Goal: Task Accomplishment & Management: Complete application form

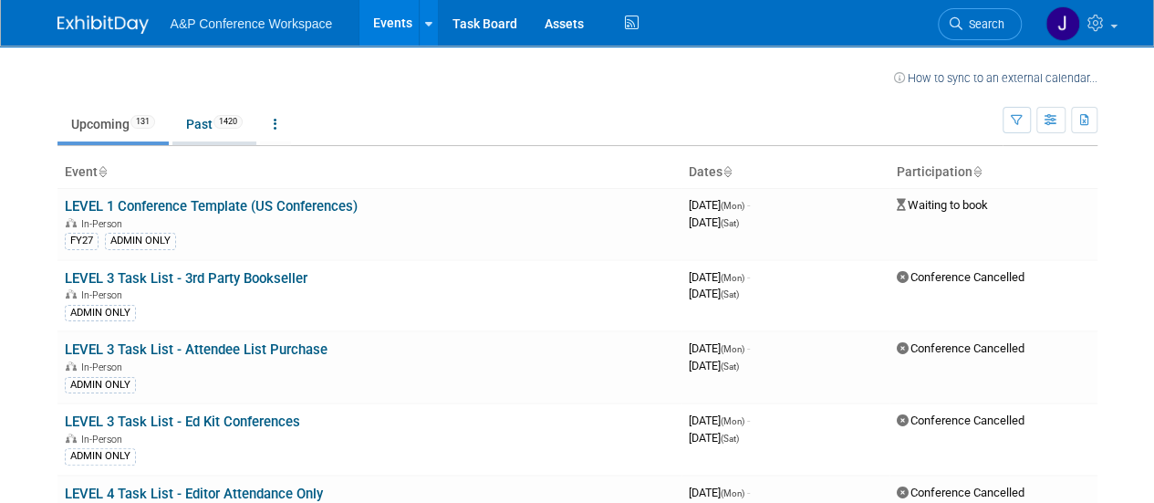
click at [213, 121] on link "Past 1420" at bounding box center [214, 124] width 84 height 35
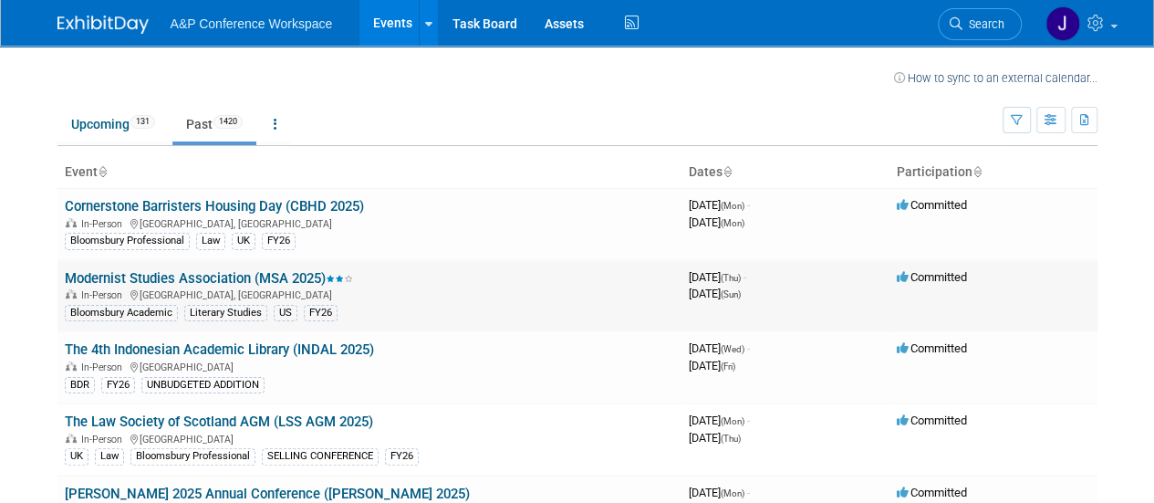
scroll to position [91, 0]
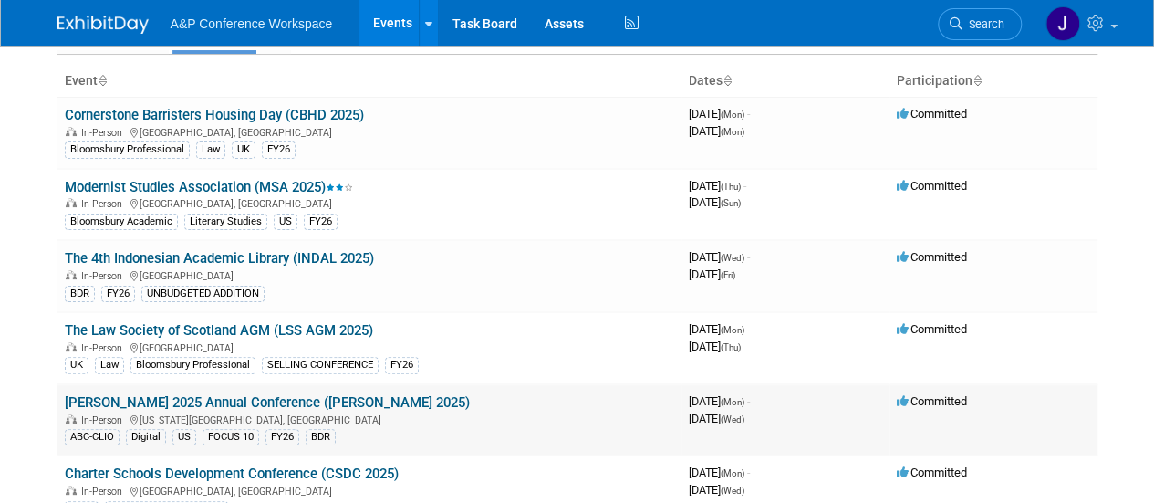
click at [252, 394] on link "[PERSON_NAME] 2025 Annual Conference ([PERSON_NAME] 2025)" at bounding box center [267, 402] width 405 height 16
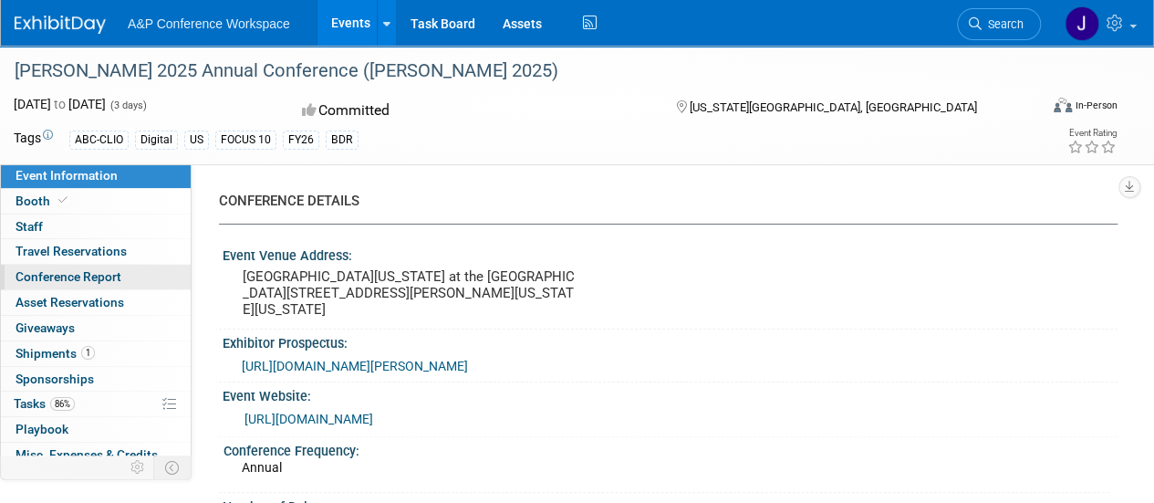
click at [124, 268] on link "Conference Report" at bounding box center [96, 277] width 190 height 25
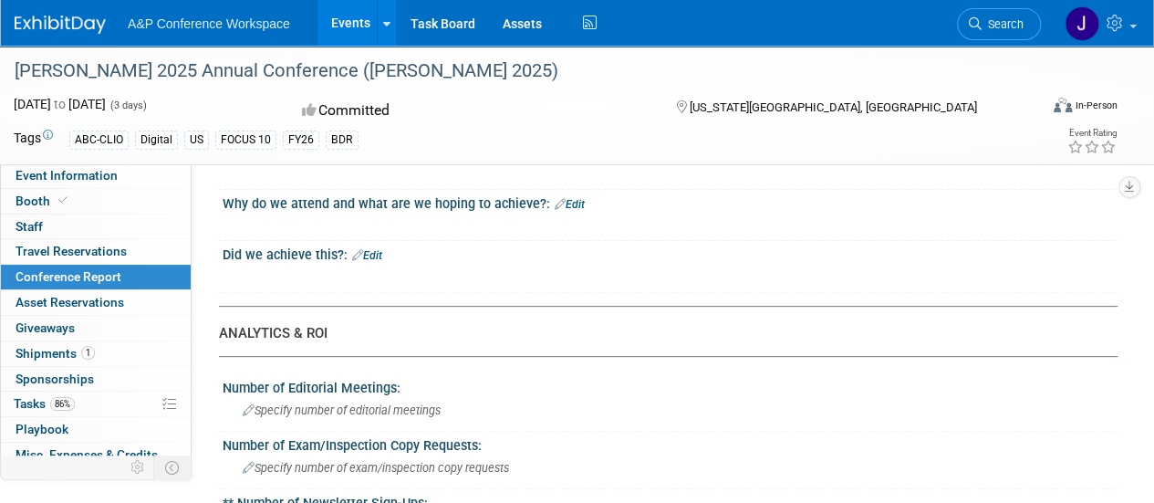
scroll to position [274, 0]
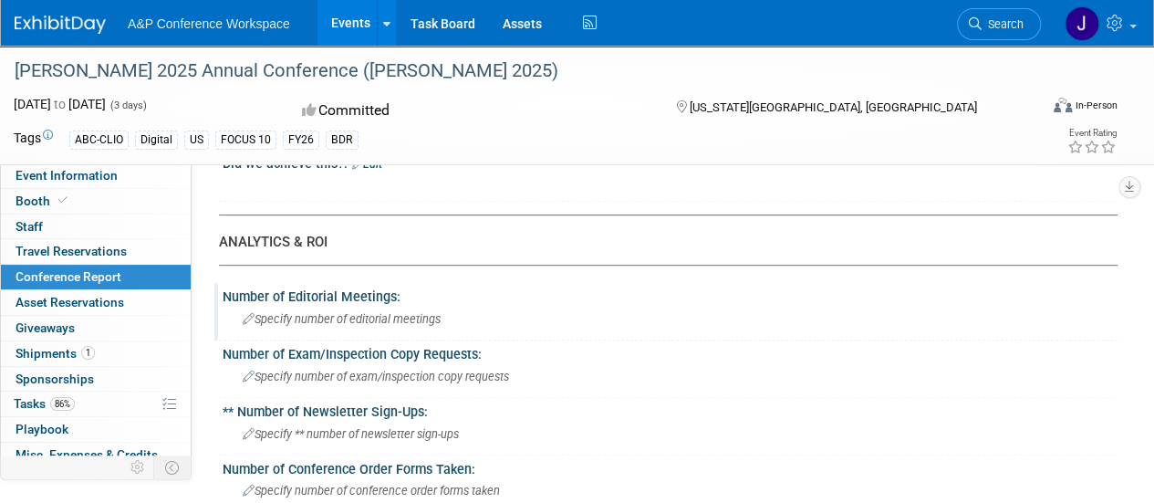
click at [418, 293] on div "Number of Editorial Meetings:" at bounding box center [670, 294] width 895 height 23
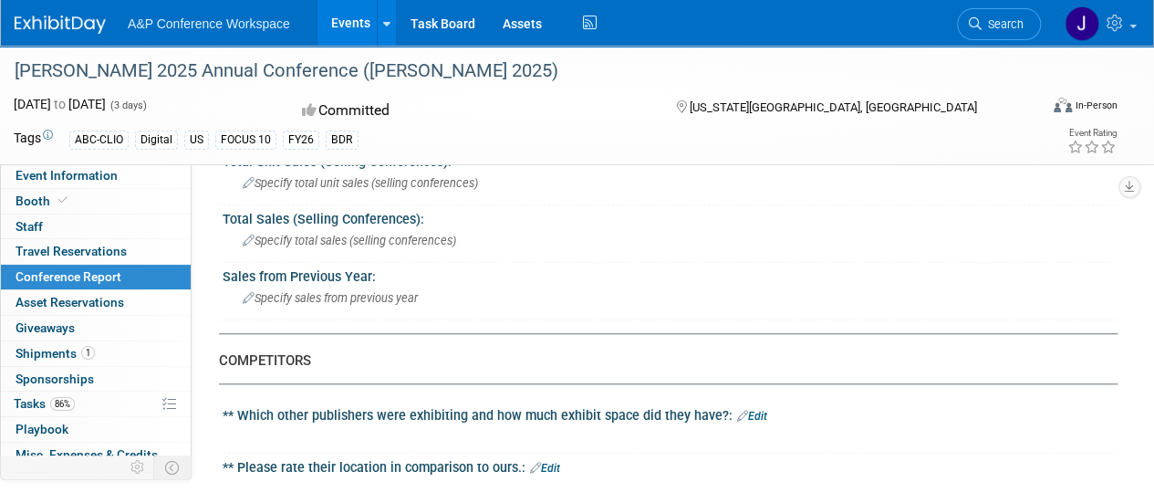
scroll to position [730, 0]
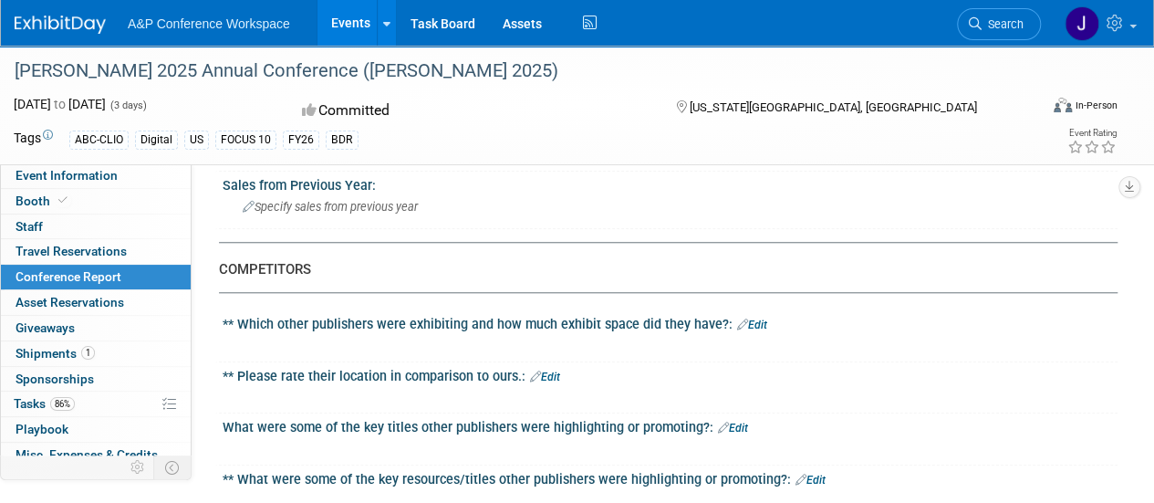
type input "14"
click at [747, 320] on link "Edit" at bounding box center [752, 324] width 30 height 13
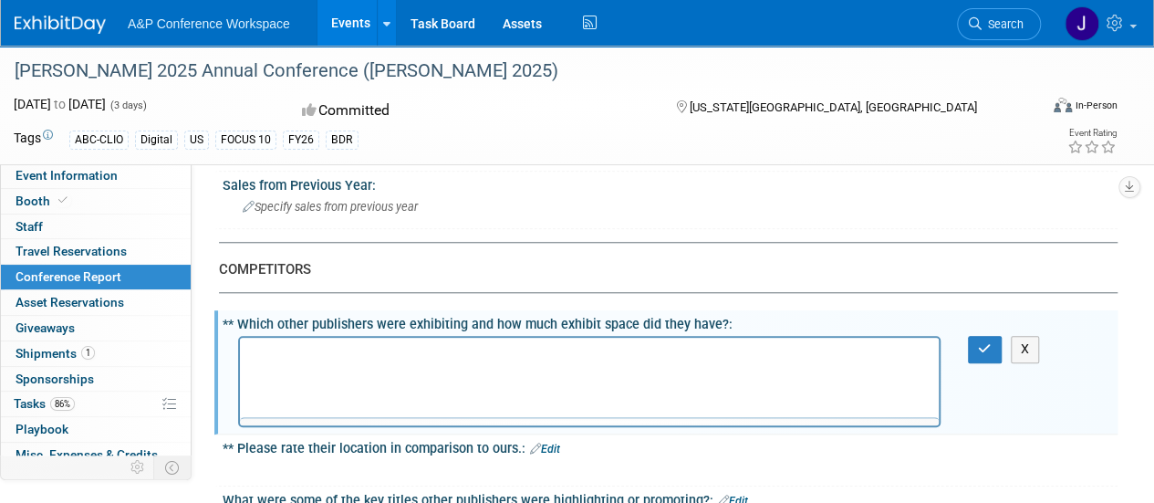
scroll to position [0, 0]
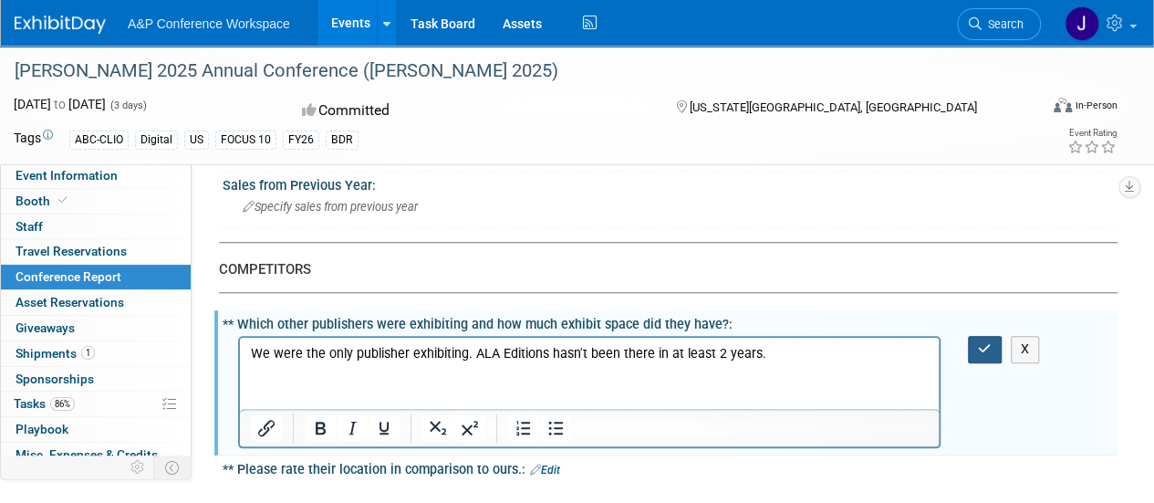
click at [988, 342] on icon "button" at bounding box center [985, 348] width 14 height 13
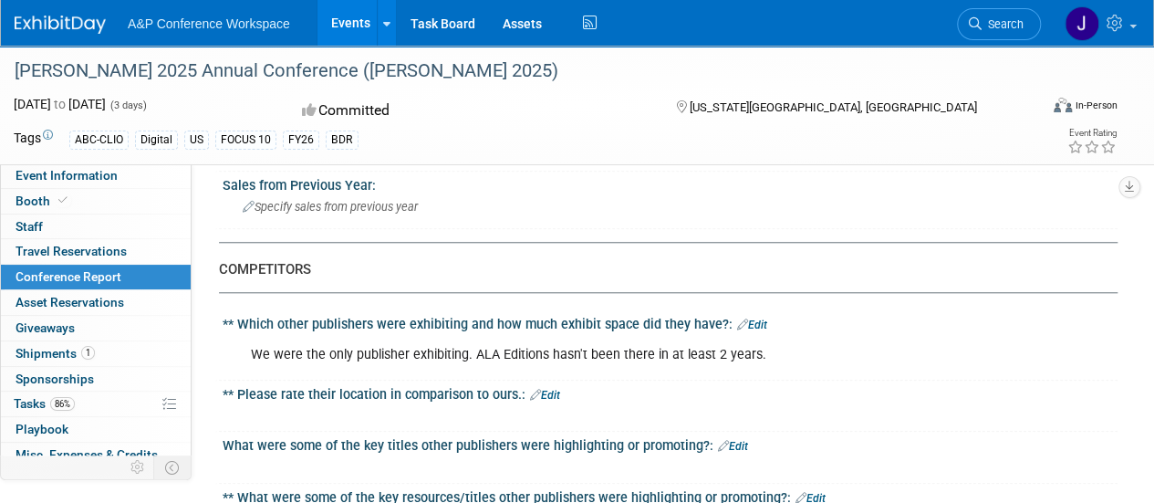
click at [549, 390] on link "Edit" at bounding box center [545, 395] width 30 height 13
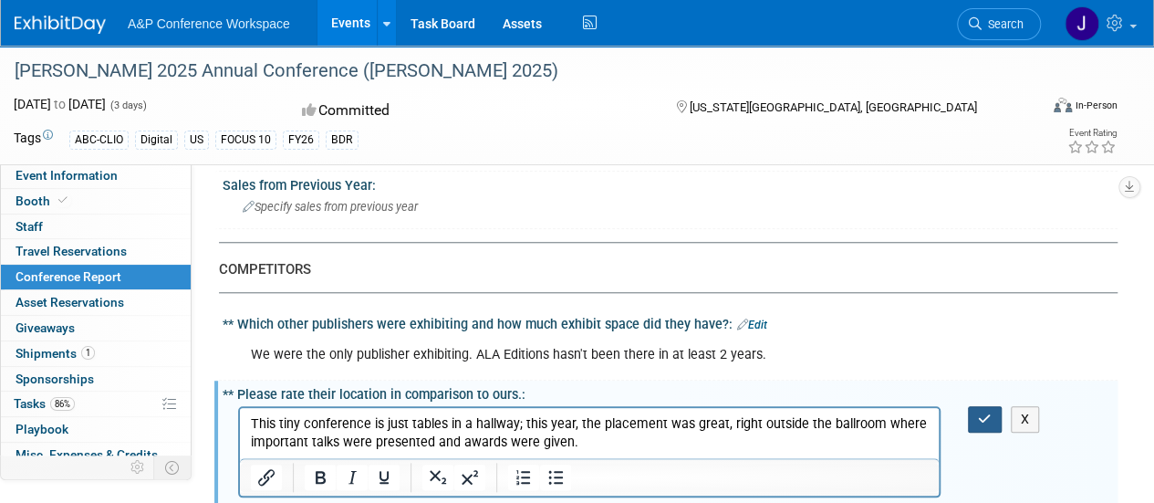
click at [982, 412] on icon "button" at bounding box center [985, 418] width 14 height 13
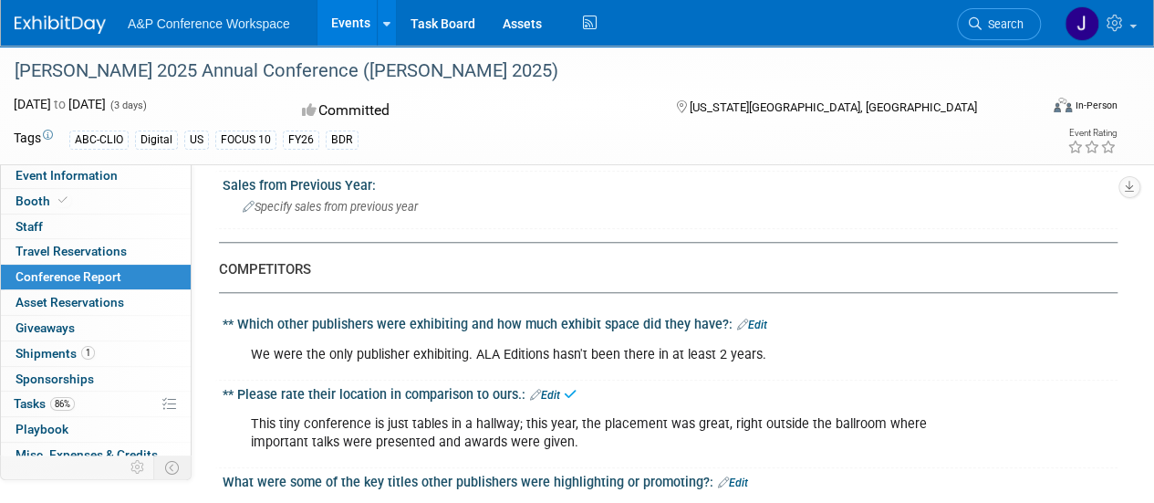
scroll to position [821, 0]
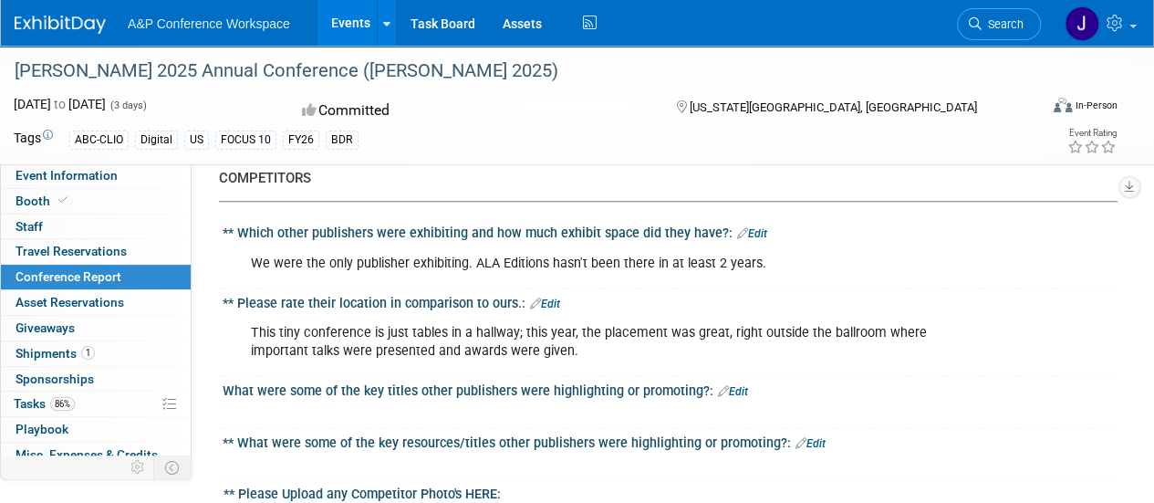
click at [736, 386] on link "Edit" at bounding box center [733, 391] width 30 height 13
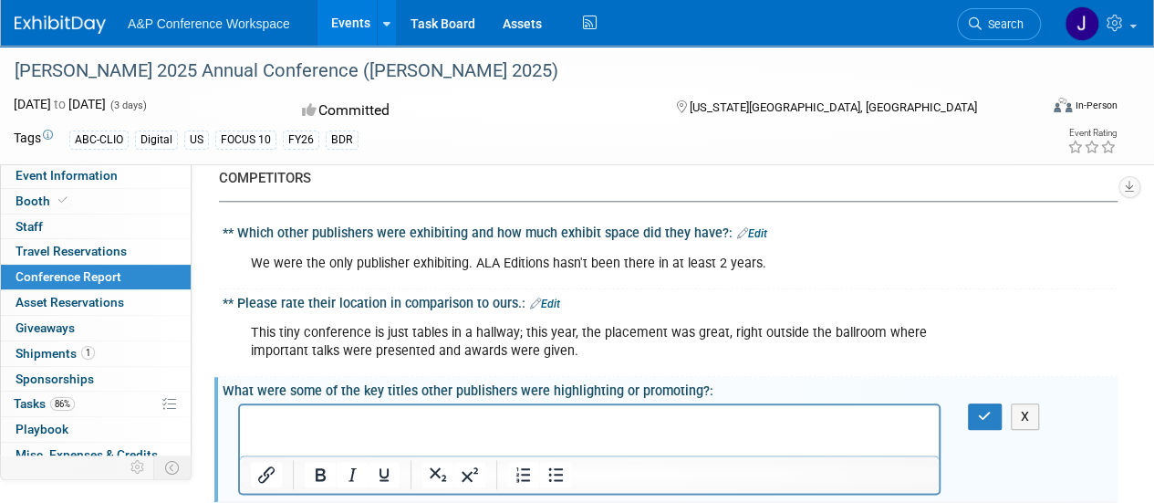
scroll to position [0, 0]
click at [982, 414] on icon "button" at bounding box center [985, 416] width 14 height 13
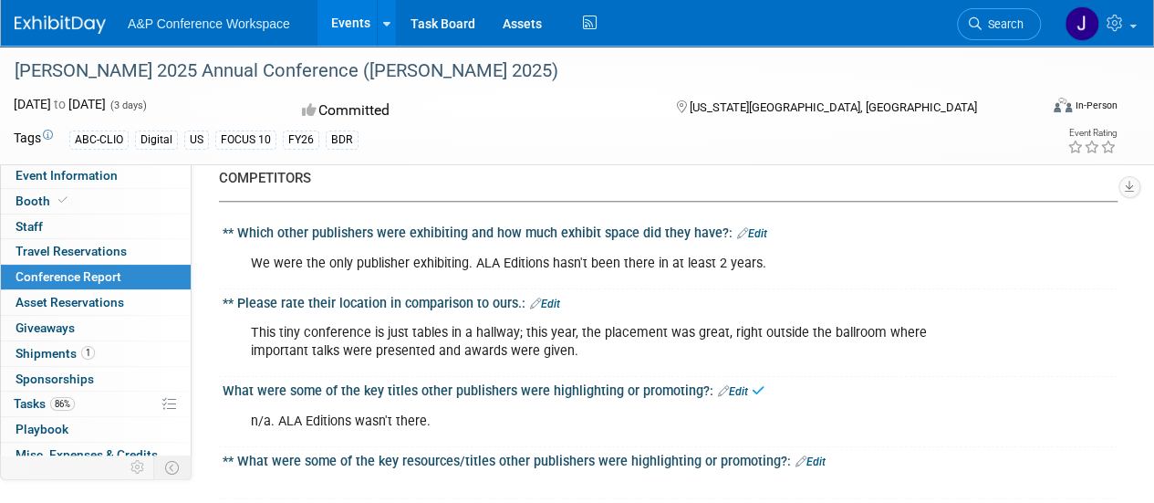
scroll to position [912, 0]
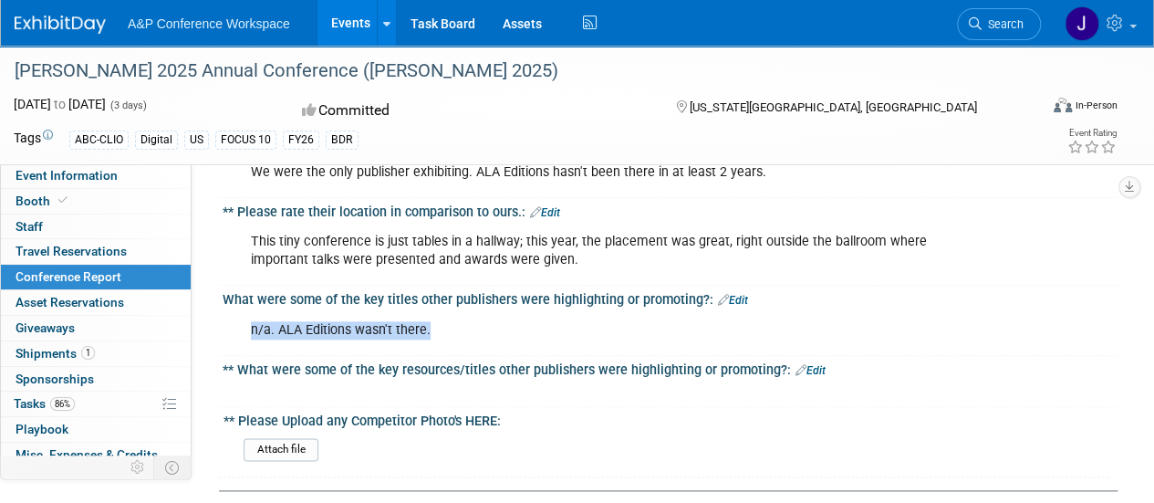
drag, startPoint x: 453, startPoint y: 328, endPoint x: 242, endPoint y: 337, distance: 211.0
click at [242, 337] on div "n/a. ALA Editions wasn't there." at bounding box center [589, 330] width 703 height 36
copy div "n/a. ALA Editions wasn't there."
click at [808, 364] on link "Edit" at bounding box center [811, 370] width 30 height 13
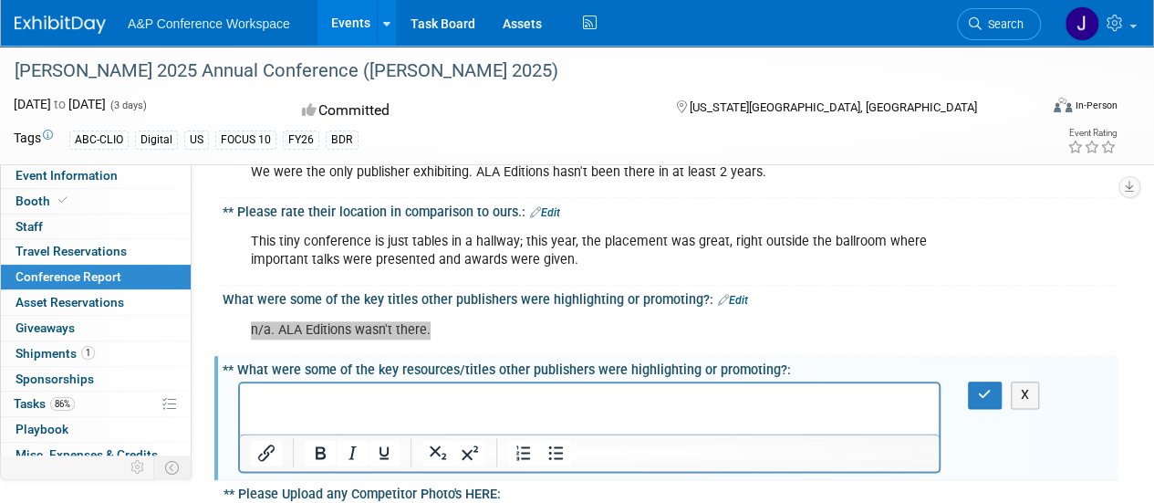
scroll to position [0, 0]
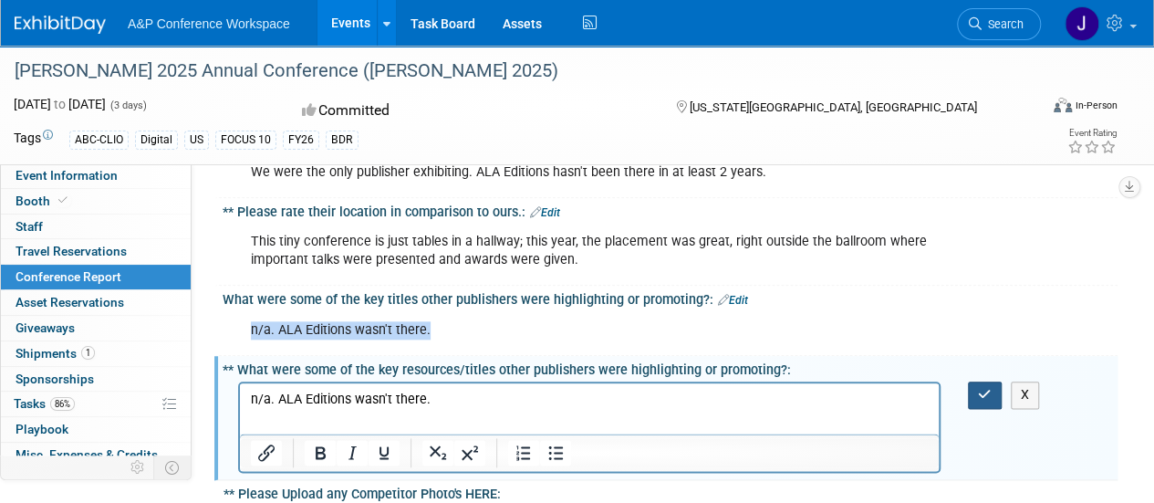
click at [980, 393] on icon "button" at bounding box center [985, 394] width 14 height 13
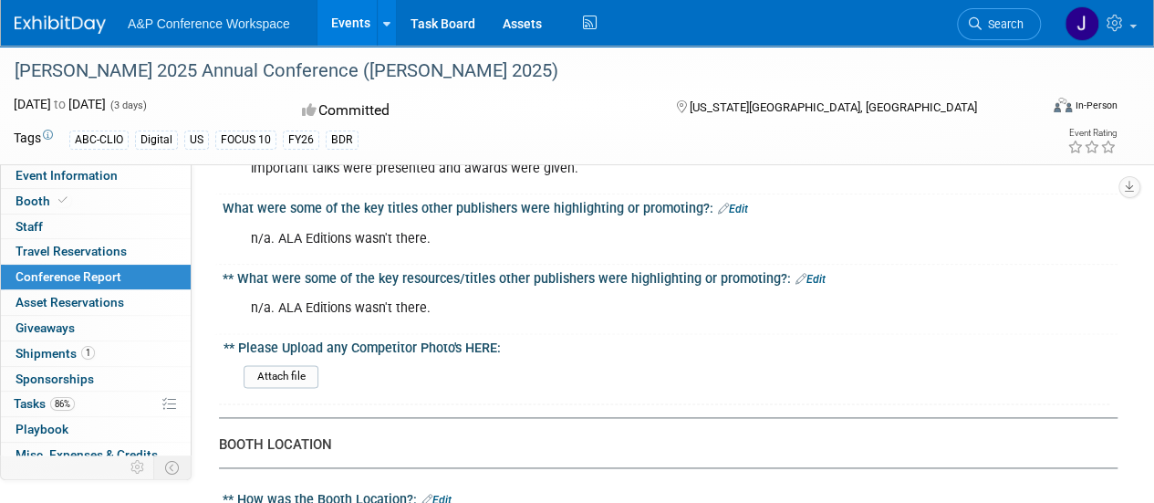
scroll to position [912, 0]
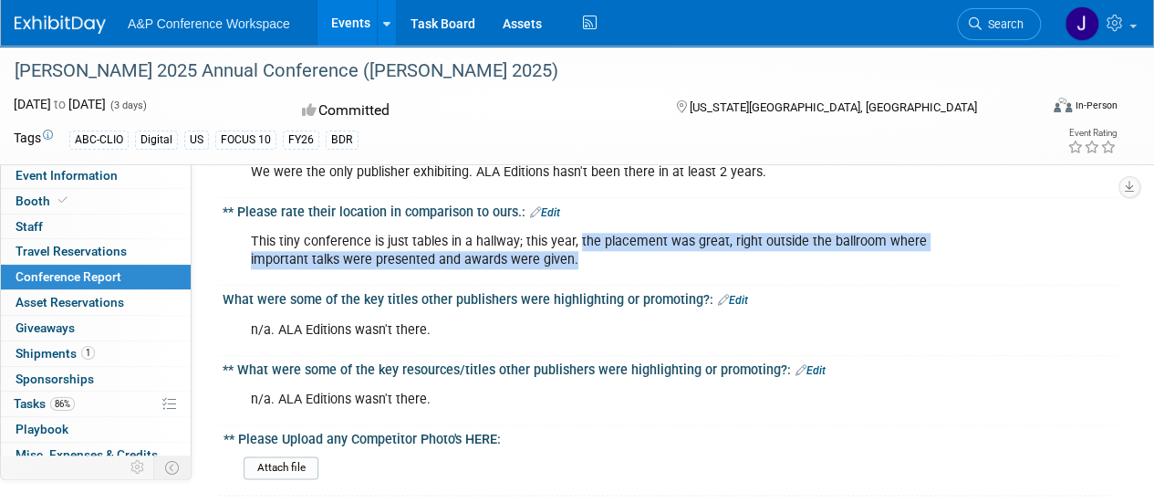
drag, startPoint x: 576, startPoint y: 241, endPoint x: 580, endPoint y: 263, distance: 22.4
click at [580, 263] on div "This tiny conference is just tables in a hallway; this year, the placement was …" at bounding box center [589, 251] width 703 height 55
copy div "the placement was great, right outside the ballroom where important talks were …"
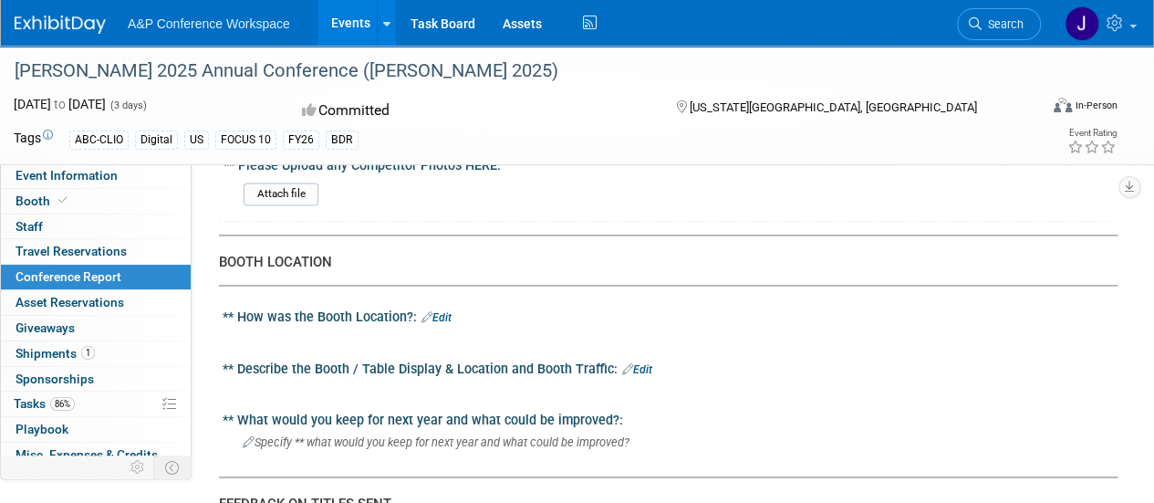
click at [440, 315] on link "Edit" at bounding box center [437, 317] width 30 height 13
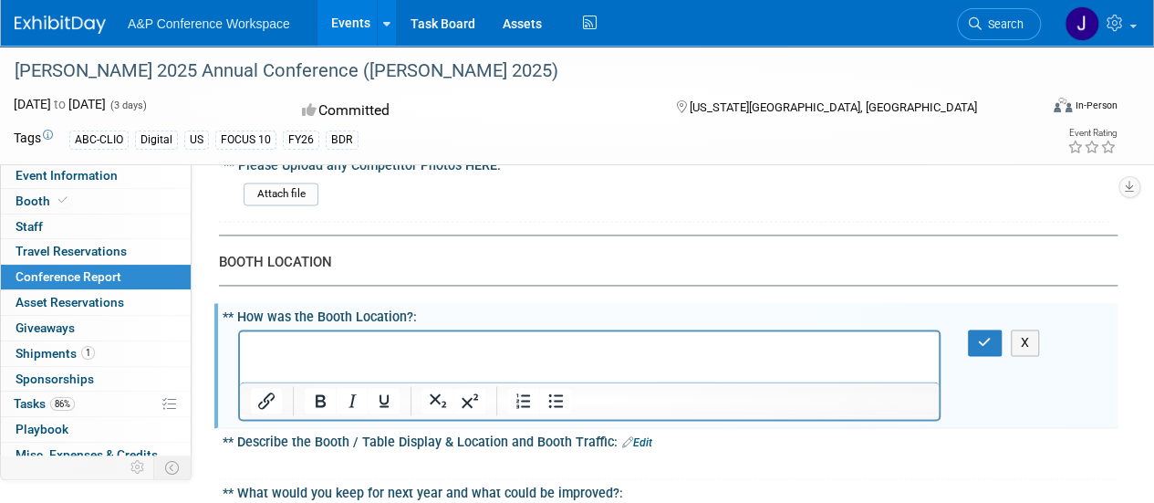
scroll to position [0, 0]
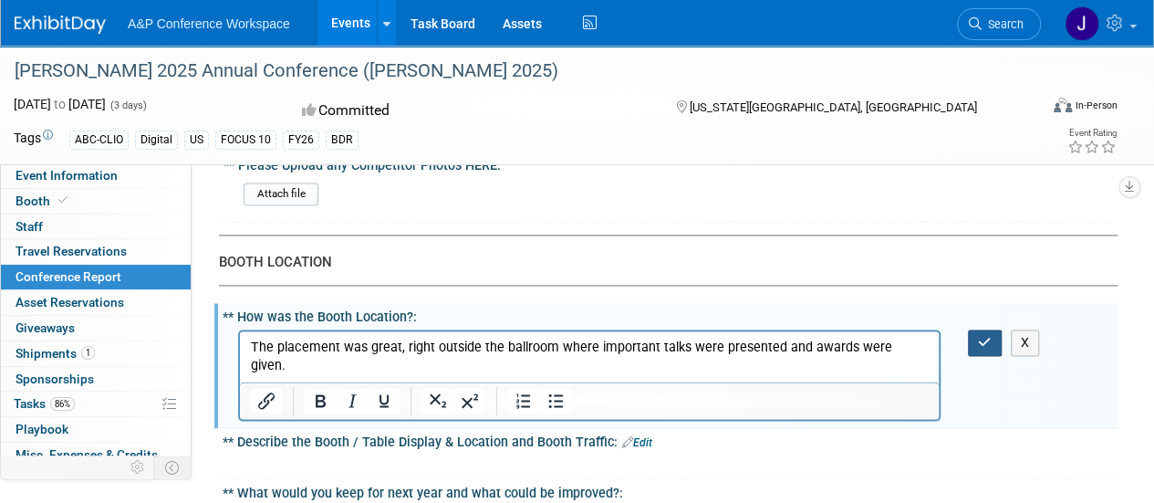
click at [982, 336] on icon "button" at bounding box center [985, 342] width 14 height 13
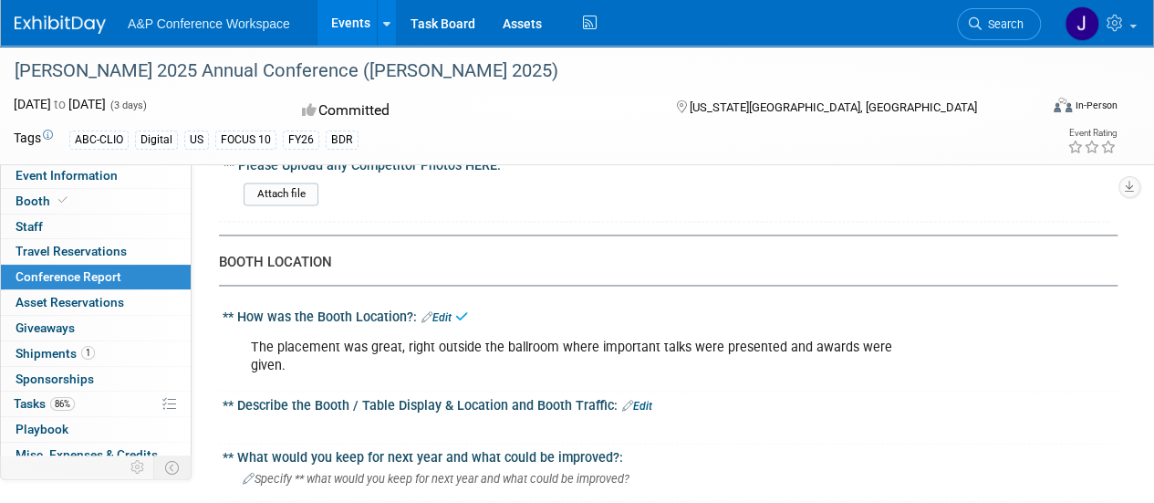
scroll to position [1277, 0]
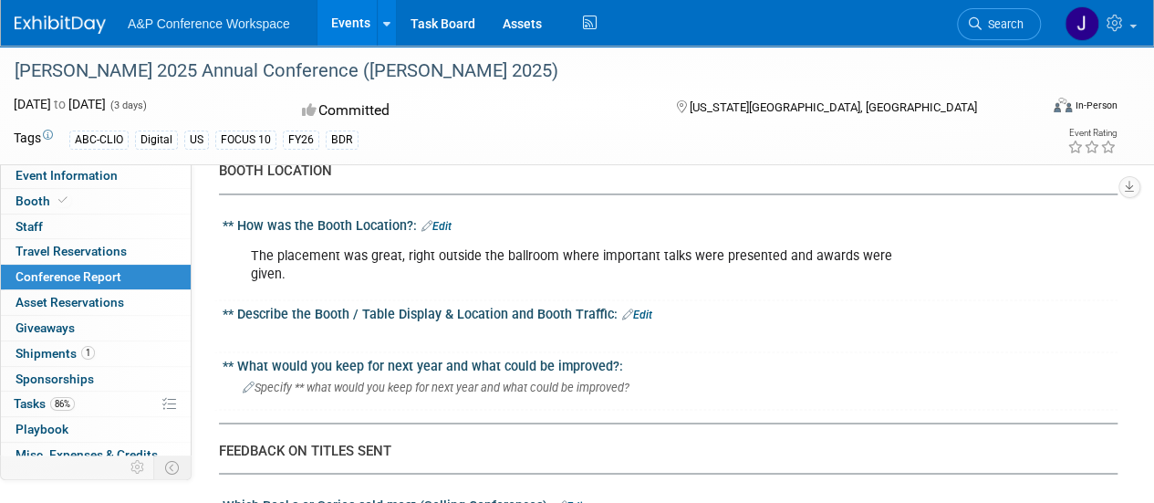
click at [639, 308] on link "Edit" at bounding box center [637, 314] width 30 height 13
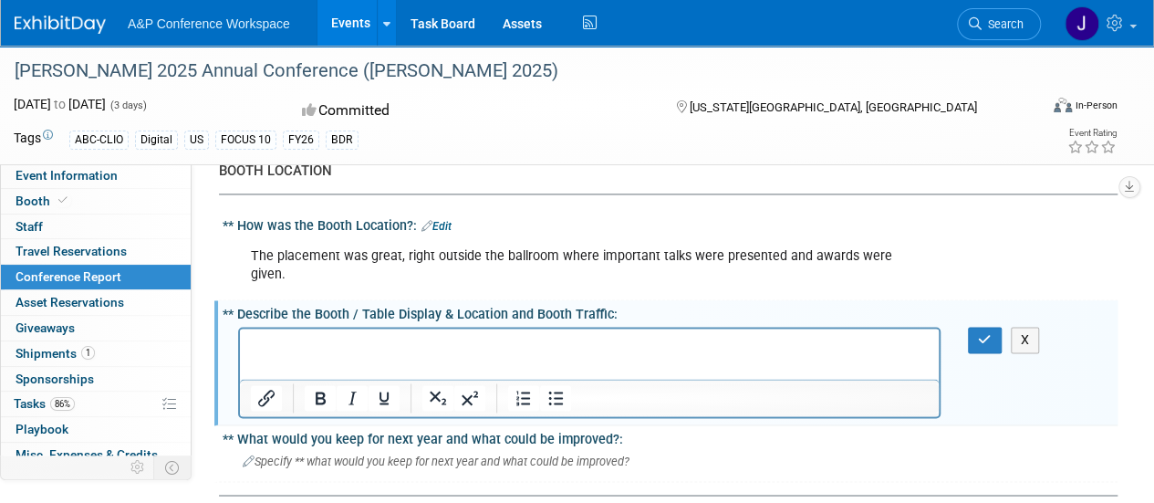
scroll to position [0, 0]
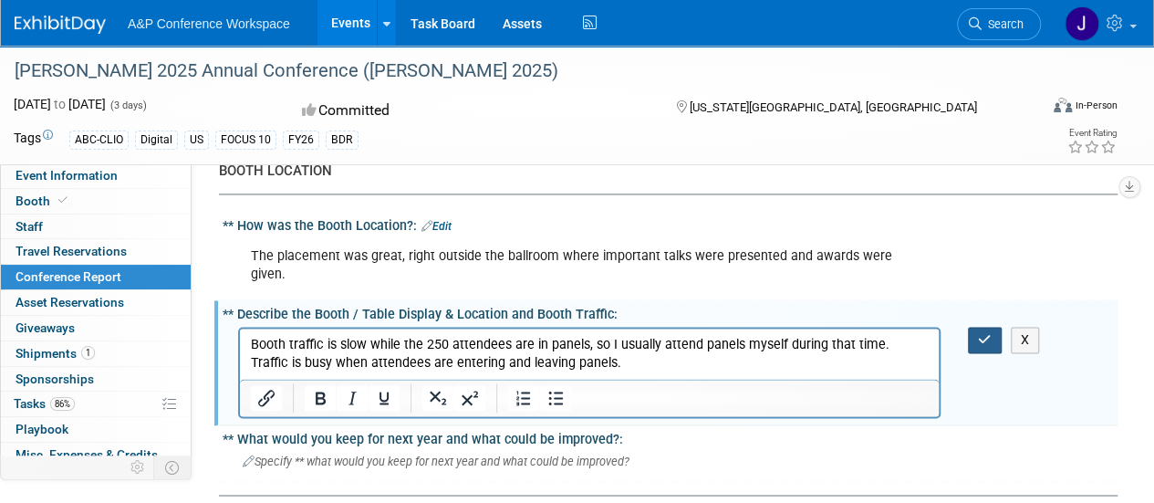
click at [992, 327] on button "button" at bounding box center [985, 340] width 34 height 26
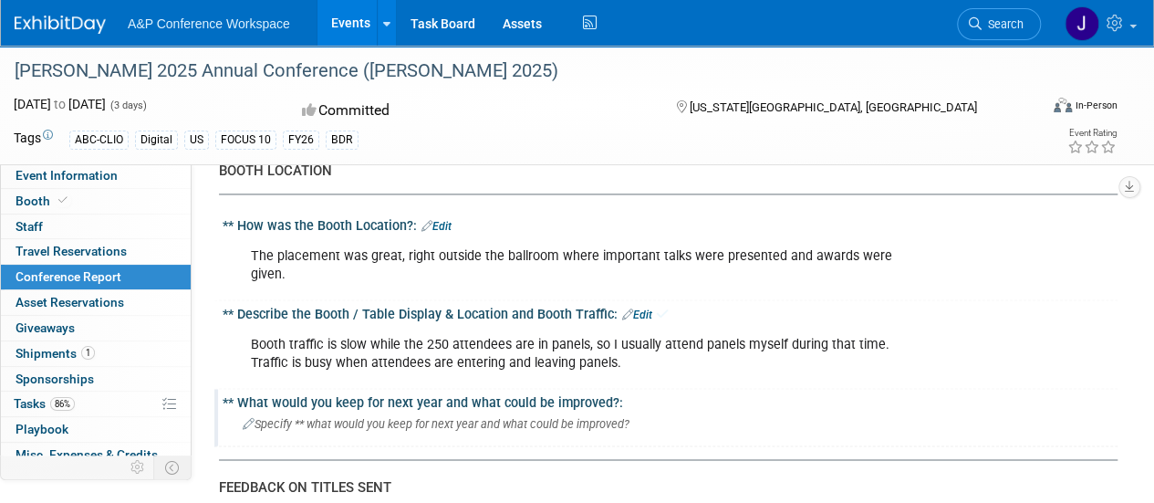
click at [613, 417] on span "Specify ** what would you keep for next year and what could be improved?" at bounding box center [436, 424] width 387 height 14
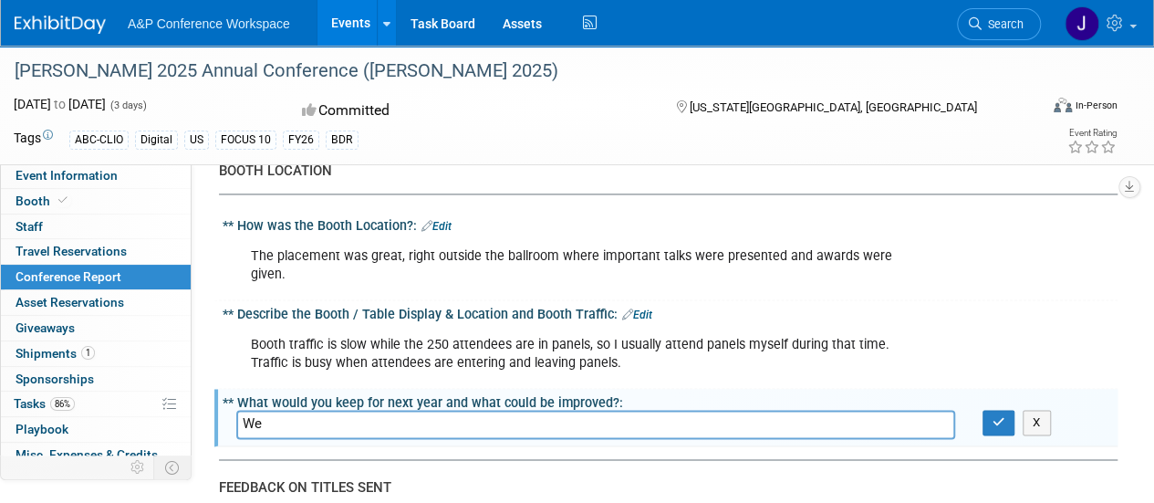
type input "W"
type input "T"
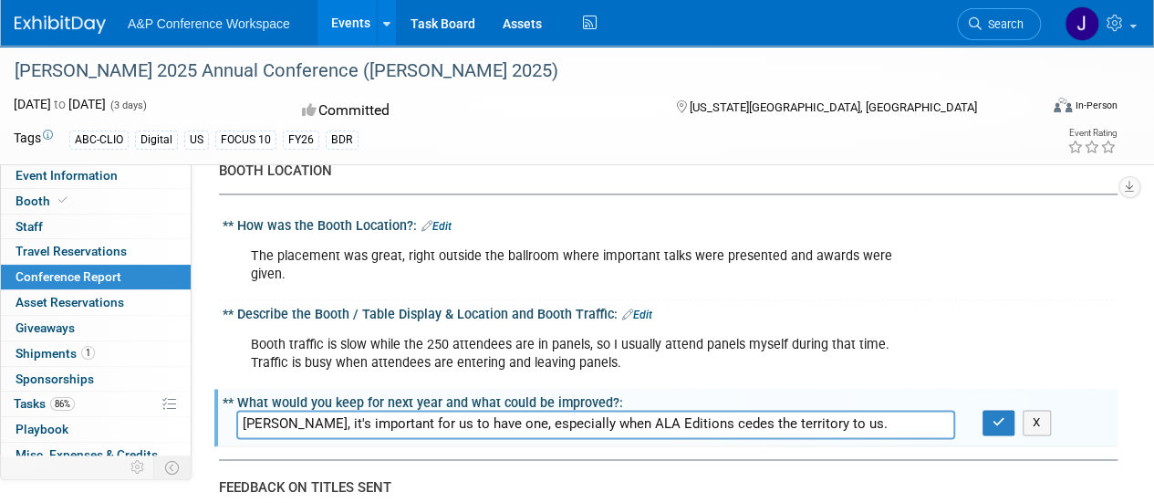
click at [334, 410] on input "Booth-wise, it's important for us to have one, especially when ALA Editions ced…" at bounding box center [595, 424] width 719 height 28
click at [894, 410] on input "Booth-wise, it's very important for us to have one, especially when ALA Edition…" at bounding box center [595, 424] width 719 height 28
type input "Booth-wise, it's very important for us to have one, especially when ALA Edition…"
click at [1000, 416] on icon "button" at bounding box center [999, 422] width 13 height 12
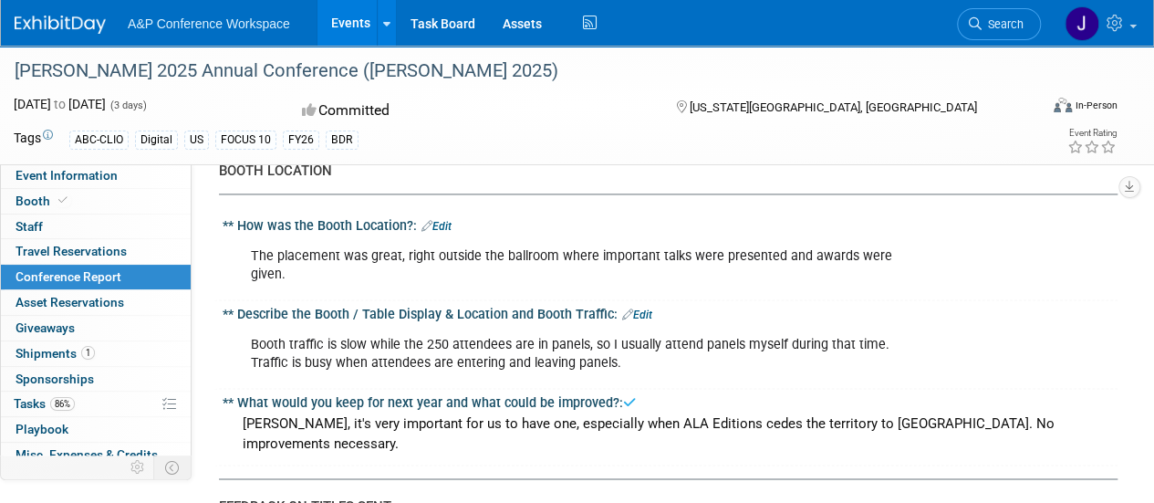
scroll to position [1460, 0]
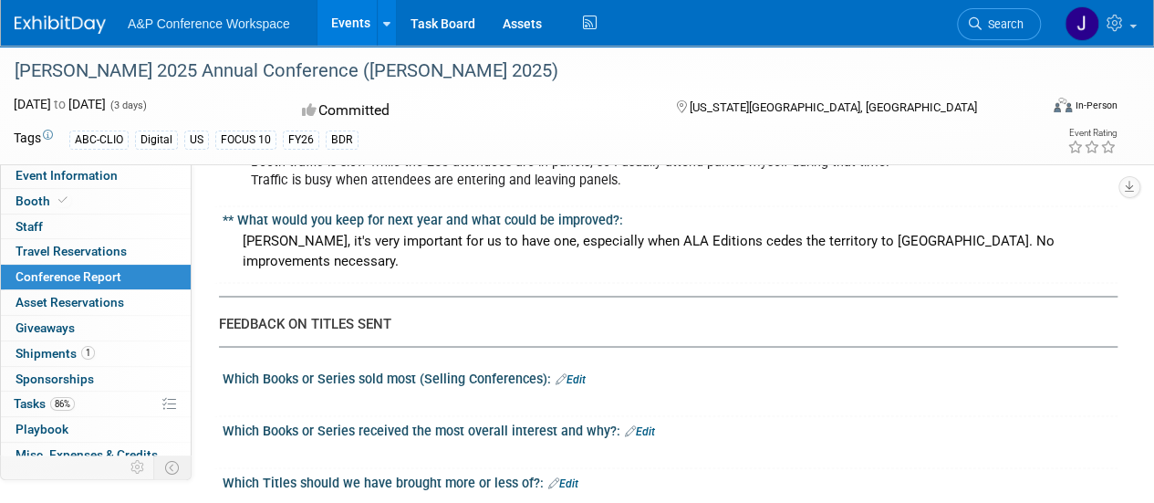
click at [641, 424] on link "Edit" at bounding box center [640, 430] width 30 height 13
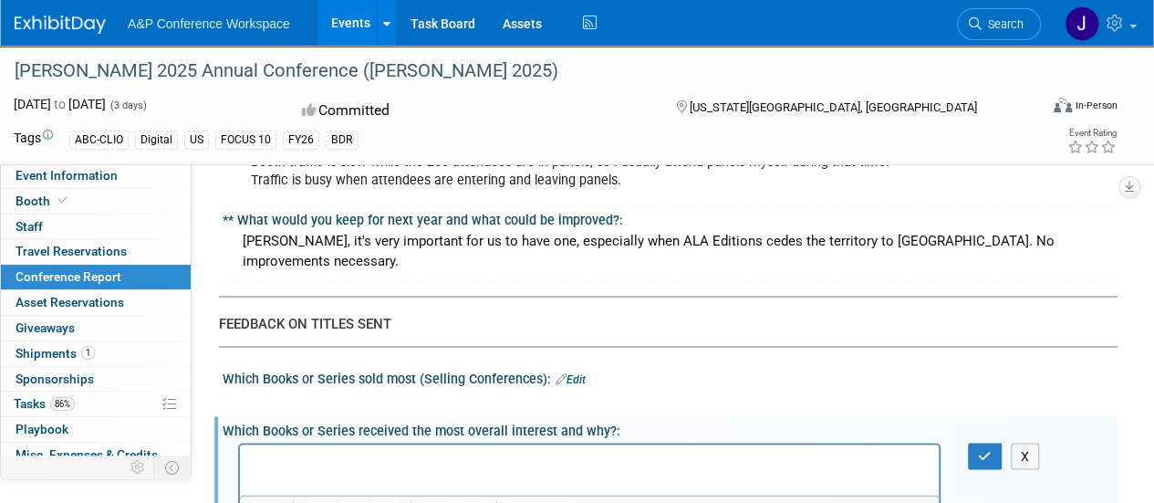
scroll to position [0, 0]
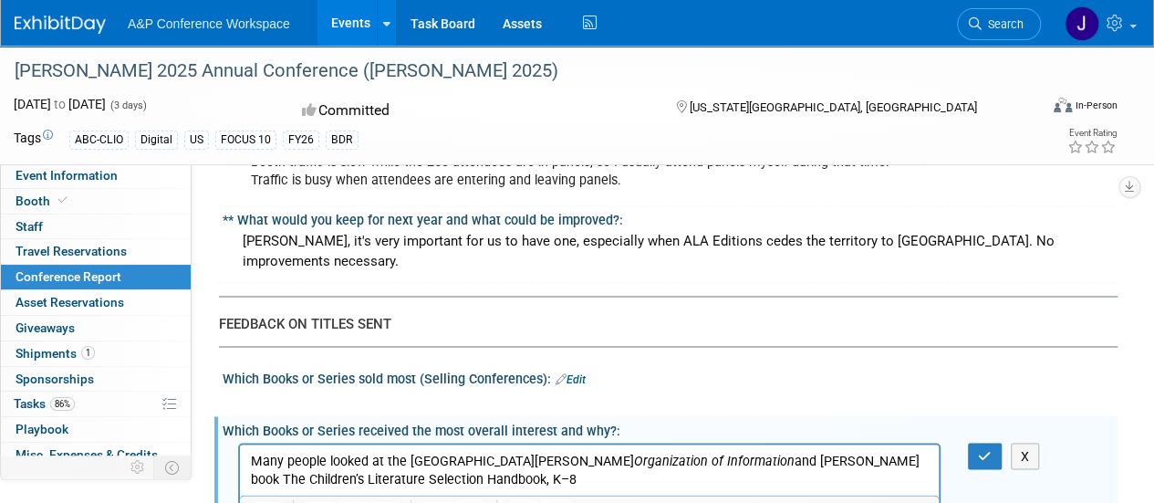
click at [502, 476] on p "Many people looked at the new Joudrey Organization of Information and Christie …" at bounding box center [590, 469] width 678 height 36
drag, startPoint x: 807, startPoint y: 459, endPoint x: 456, endPoint y: 481, distance: 351.1
click at [456, 481] on p "Many people looked at the new Joudrey Organization of Information and Christie …" at bounding box center [590, 469] width 678 height 36
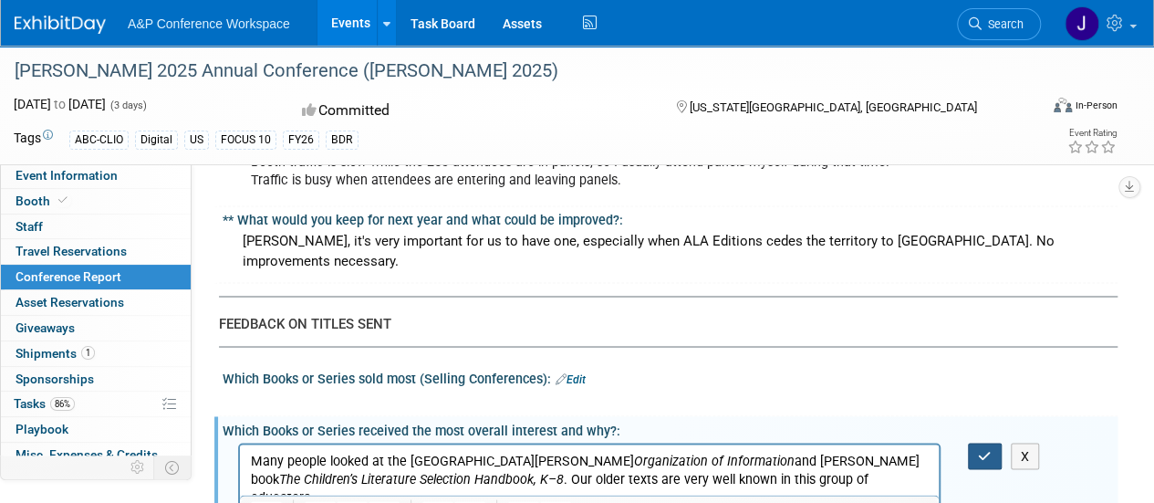
click at [978, 449] on icon "button" at bounding box center [985, 455] width 14 height 13
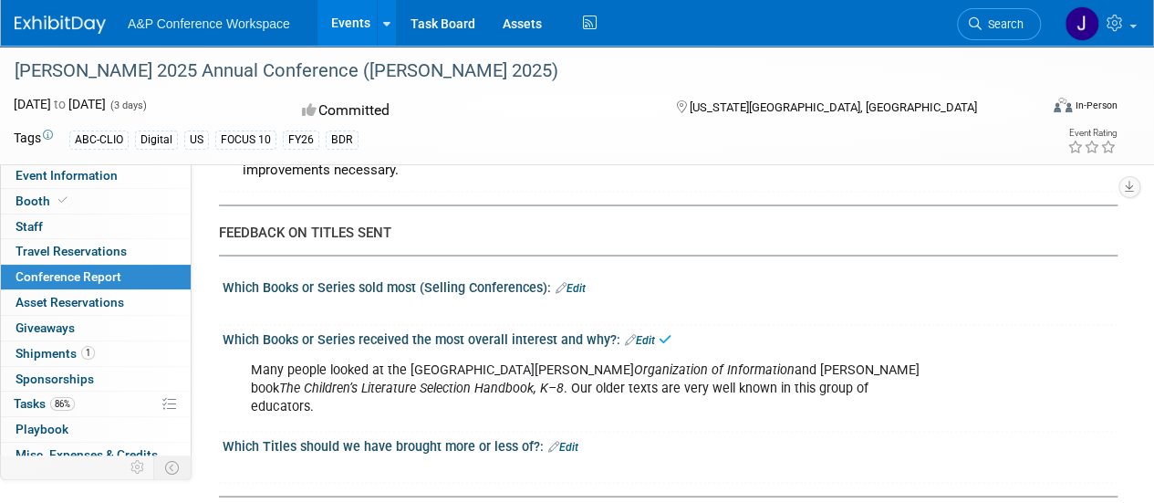
scroll to position [1642, 0]
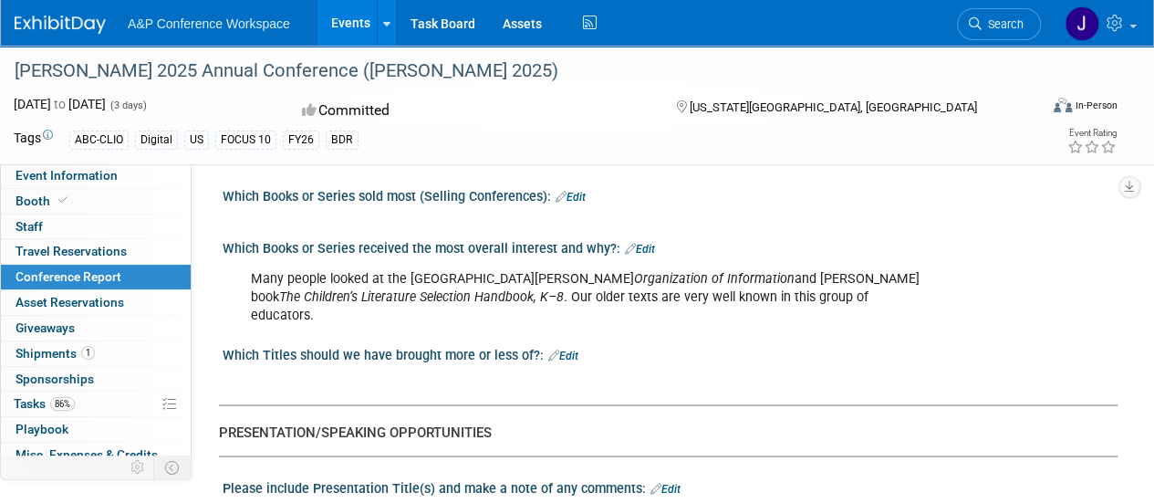
click at [567, 349] on link "Edit" at bounding box center [563, 355] width 30 height 13
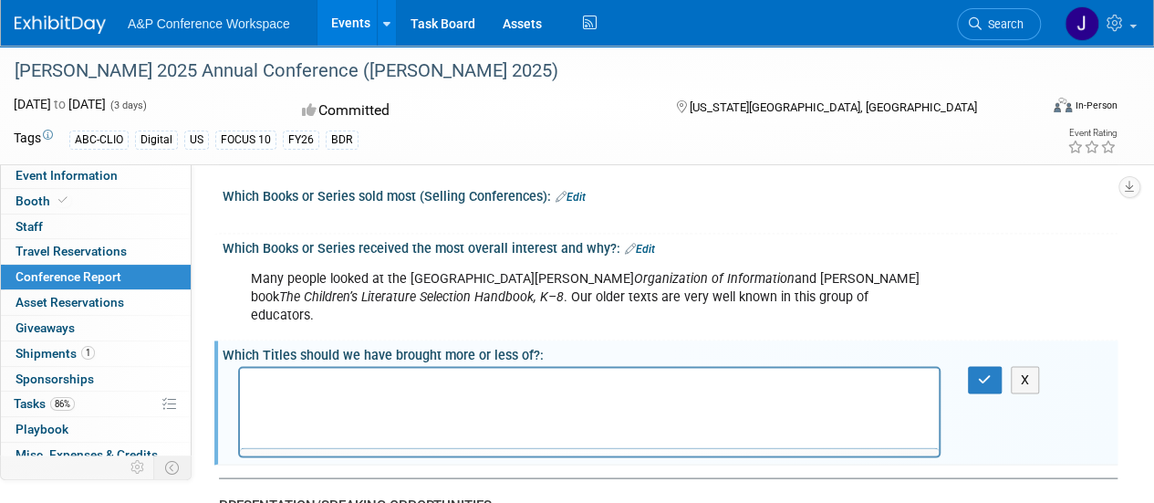
scroll to position [0, 0]
click at [569, 387] on p "Rich Text Area. Press ALT-0 for help." at bounding box center [590, 384] width 678 height 18
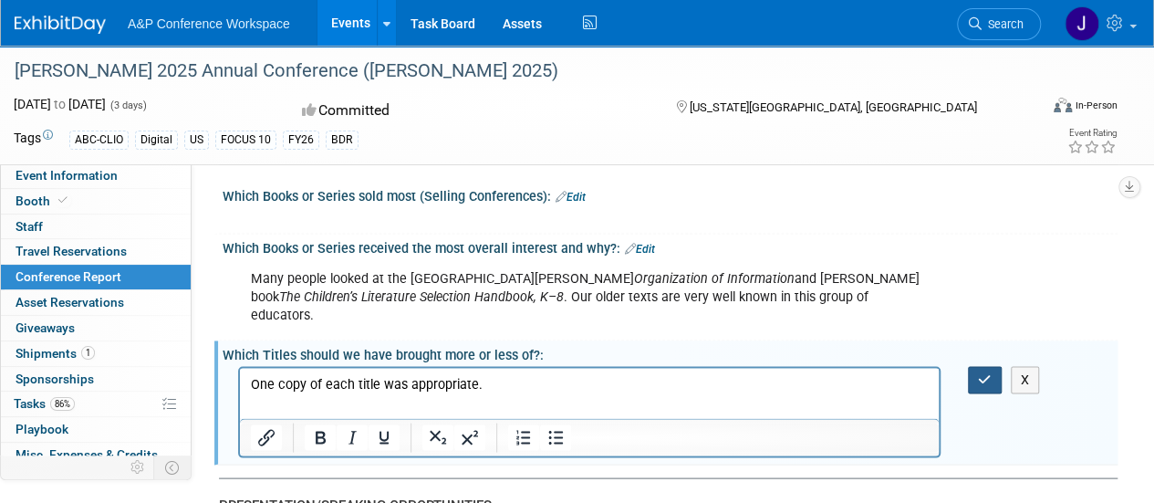
click at [980, 372] on icon "button" at bounding box center [985, 378] width 14 height 13
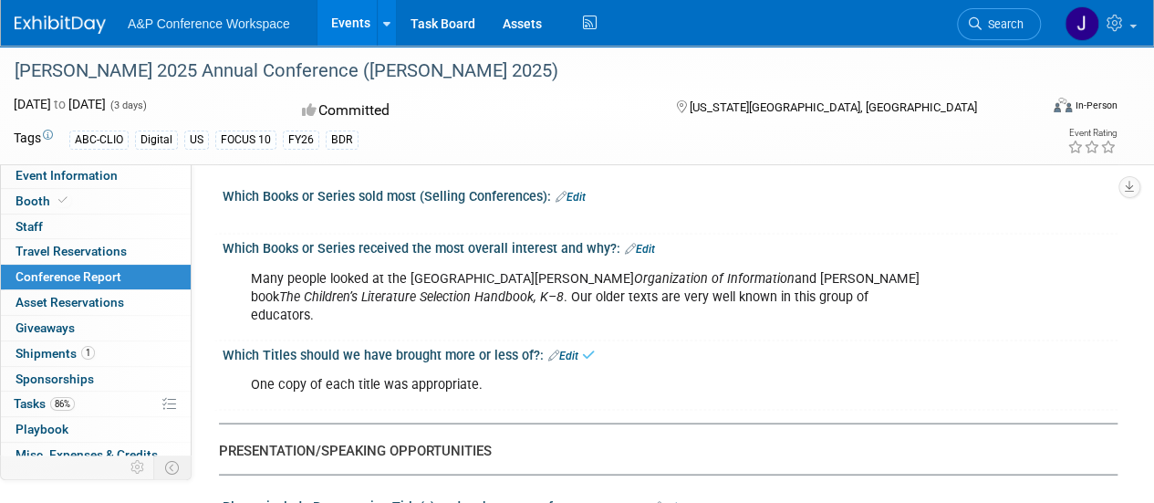
click at [857, 260] on div "Many people looked at the new Joudrey Organization of Information and Christie …" at bounding box center [589, 296] width 703 height 73
click at [635, 242] on link "Edit" at bounding box center [640, 248] width 30 height 13
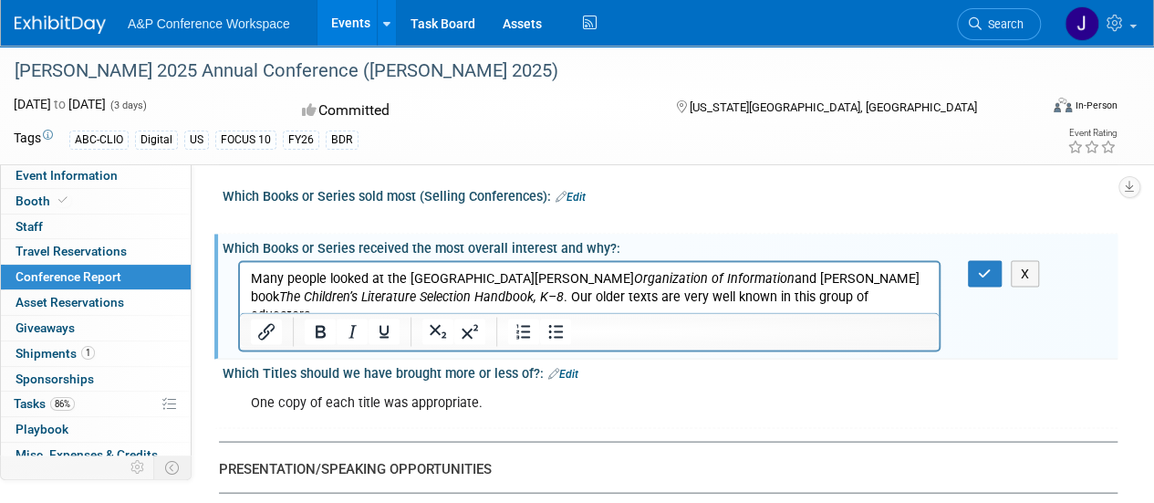
click at [838, 300] on p "Many people looked at the new Joudrey Organization of Information and Christie …" at bounding box center [590, 295] width 678 height 55
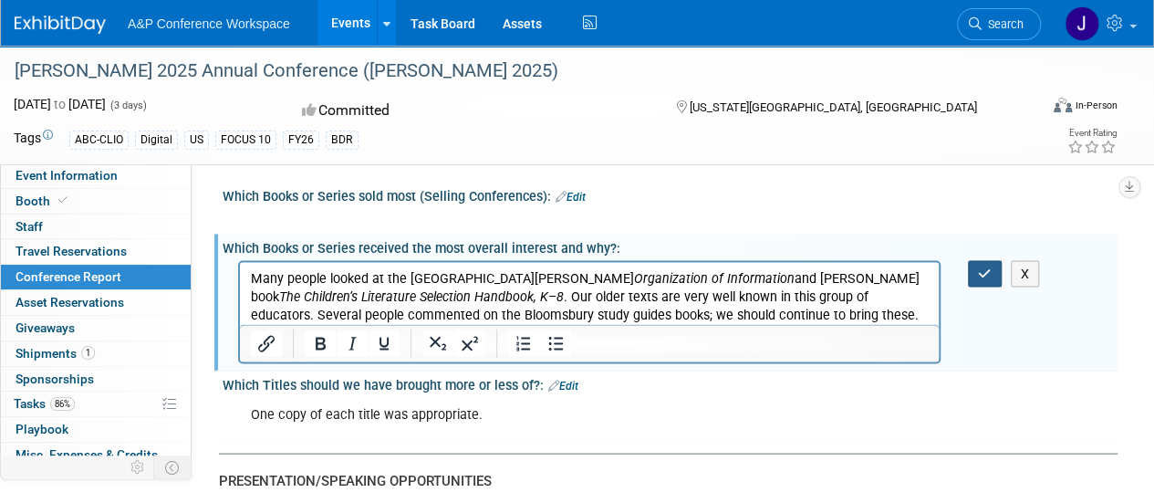
click at [978, 266] on icon "button" at bounding box center [985, 272] width 14 height 13
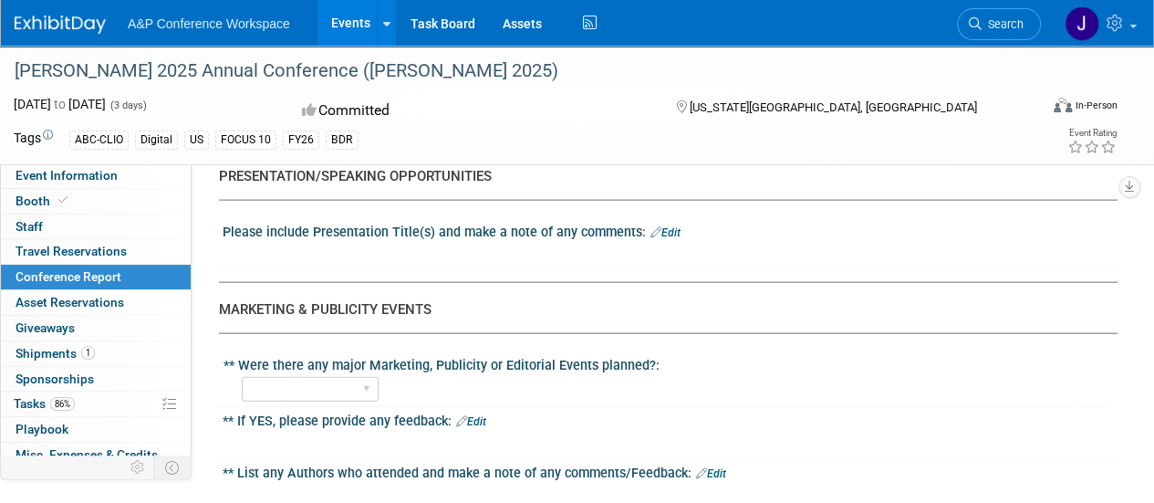
scroll to position [2007, 0]
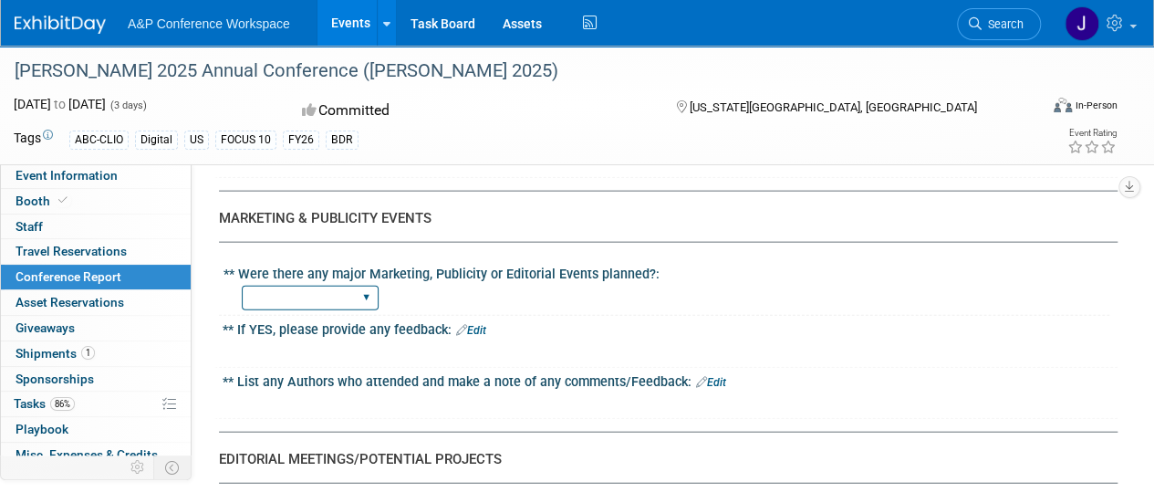
click at [319, 286] on select "YES NO" at bounding box center [310, 298] width 137 height 25
select select "NO"
click at [242, 286] on select "YES NO" at bounding box center [310, 298] width 137 height 25
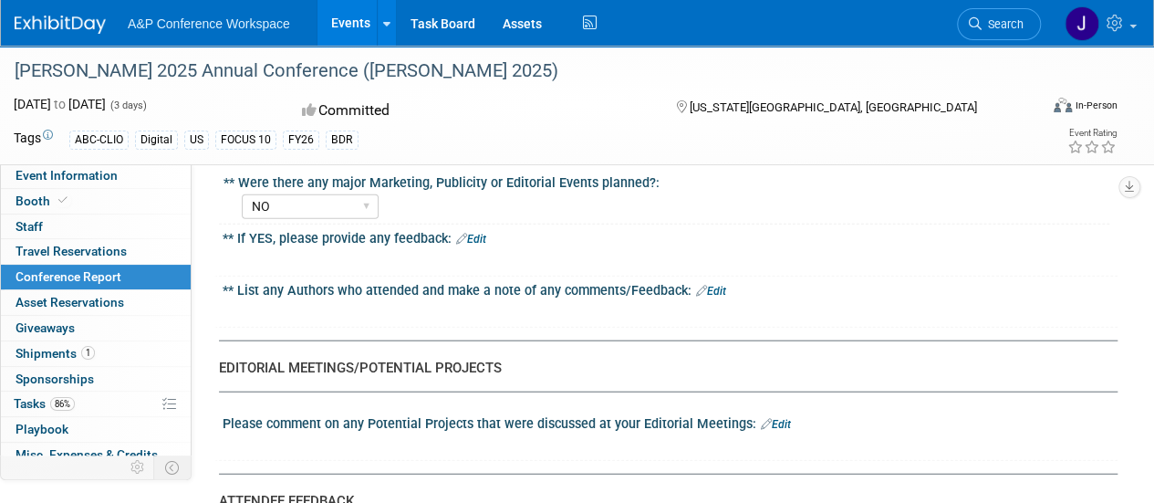
click at [716, 285] on link "Edit" at bounding box center [711, 291] width 30 height 13
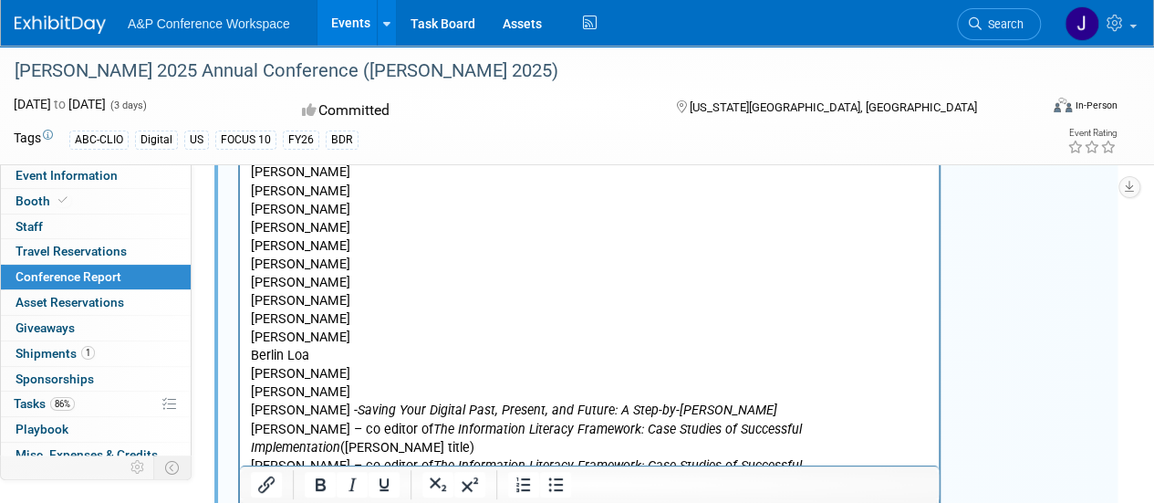
scroll to position [2265, 0]
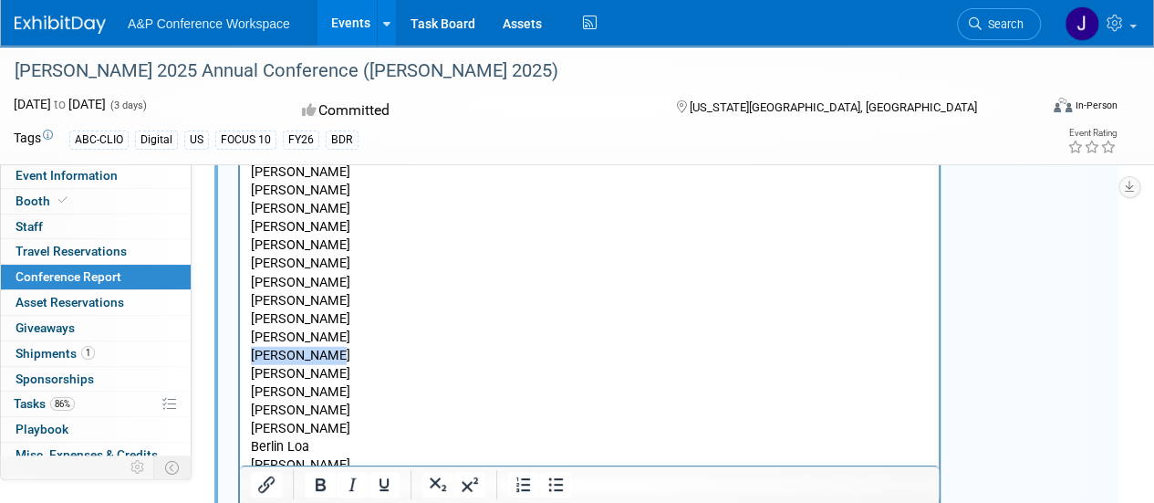
drag, startPoint x: 349, startPoint y: 353, endPoint x: 237, endPoint y: 348, distance: 112.4
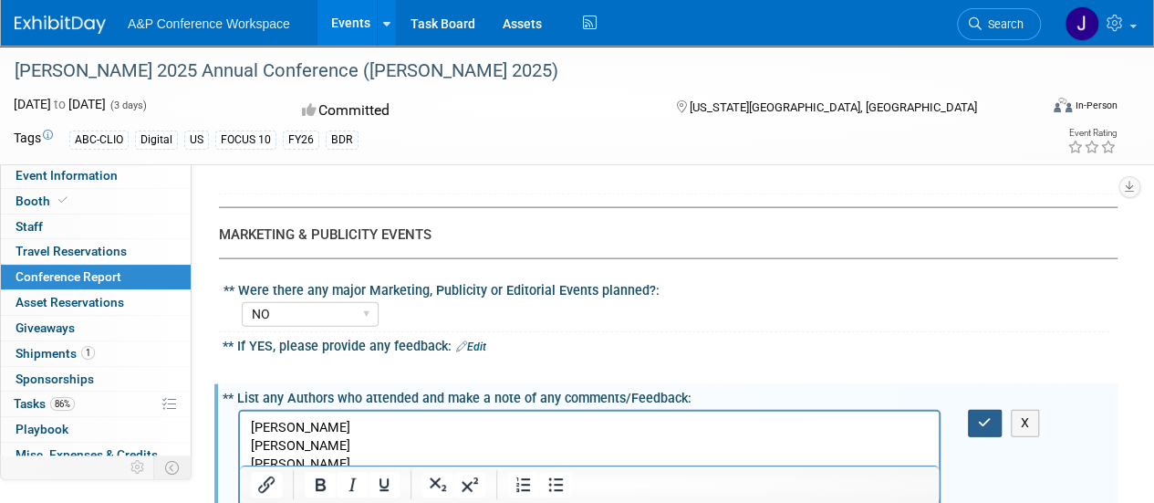
click at [989, 416] on icon "button" at bounding box center [985, 422] width 14 height 13
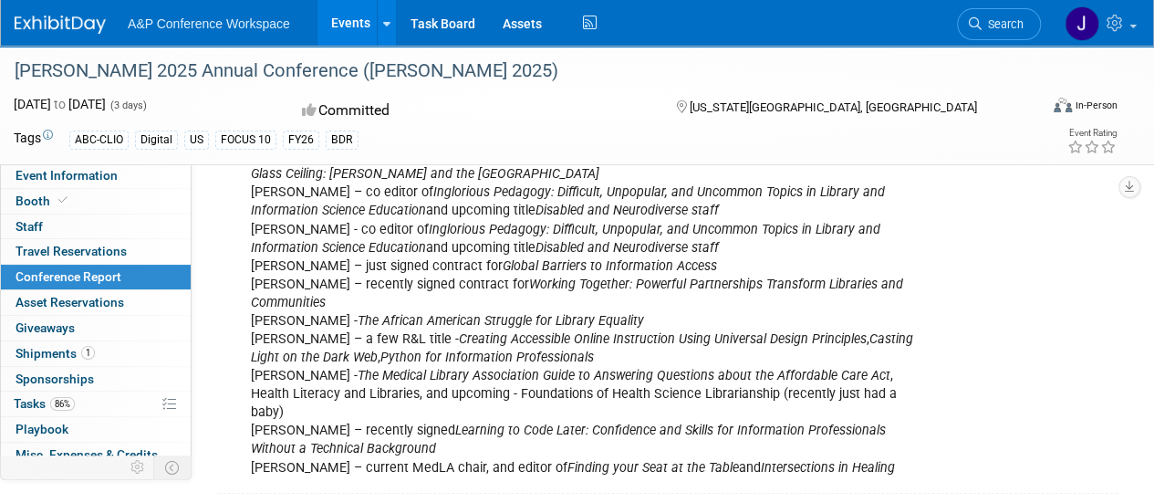
scroll to position [2904, 0]
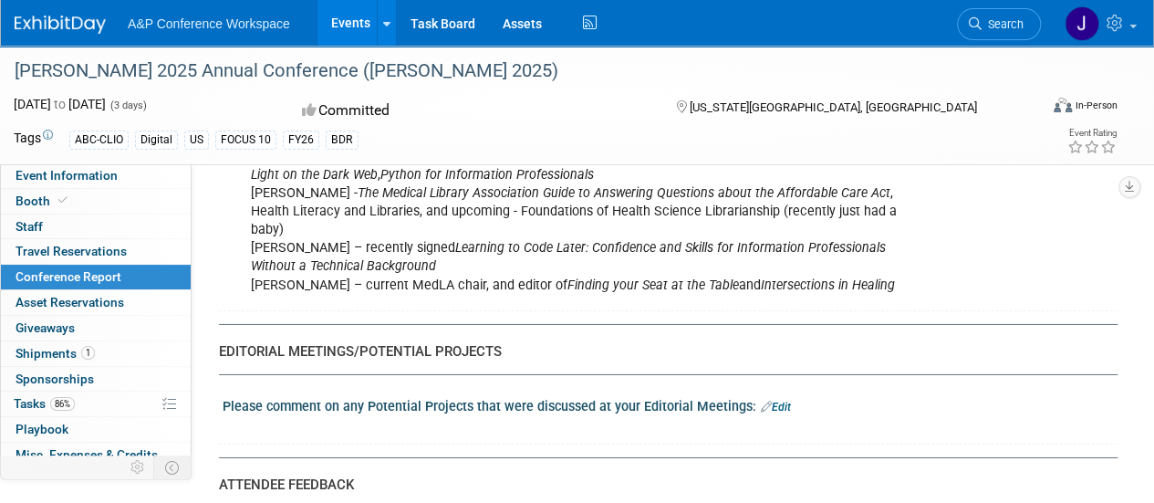
click at [773, 401] on link "Edit" at bounding box center [776, 407] width 30 height 13
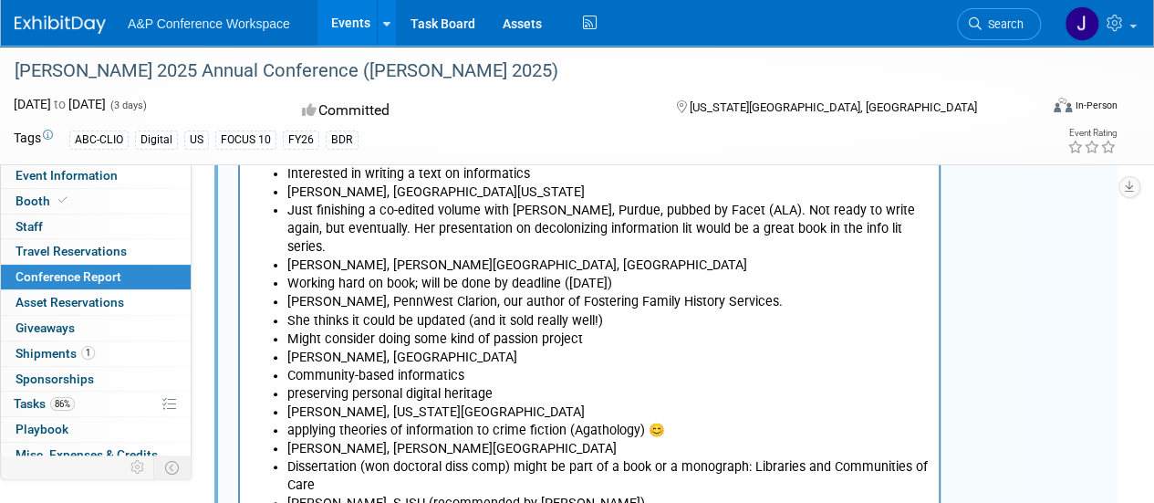
scroll to position [3880, 0]
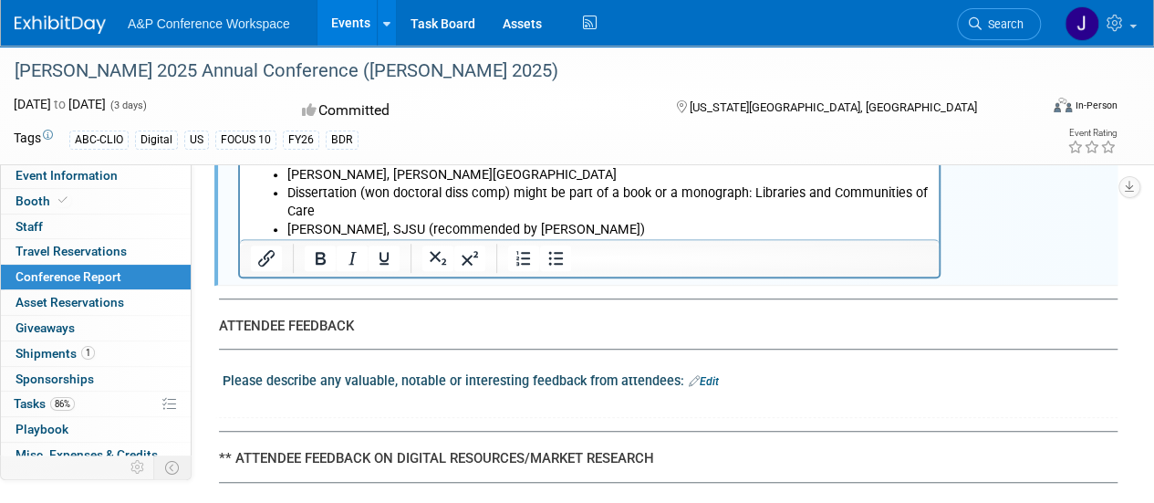
click at [704, 375] on link "Edit" at bounding box center [704, 381] width 30 height 13
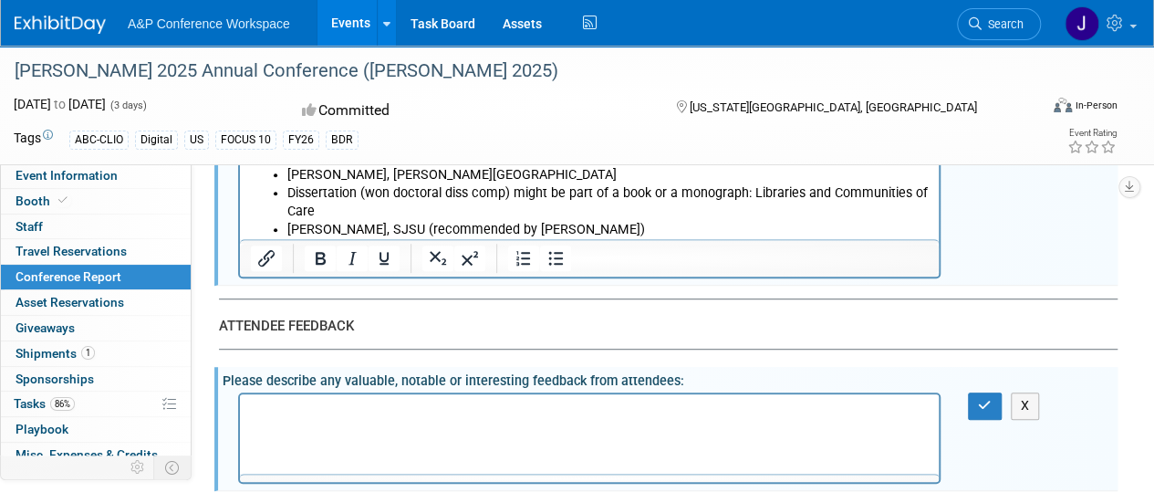
scroll to position [0, 0]
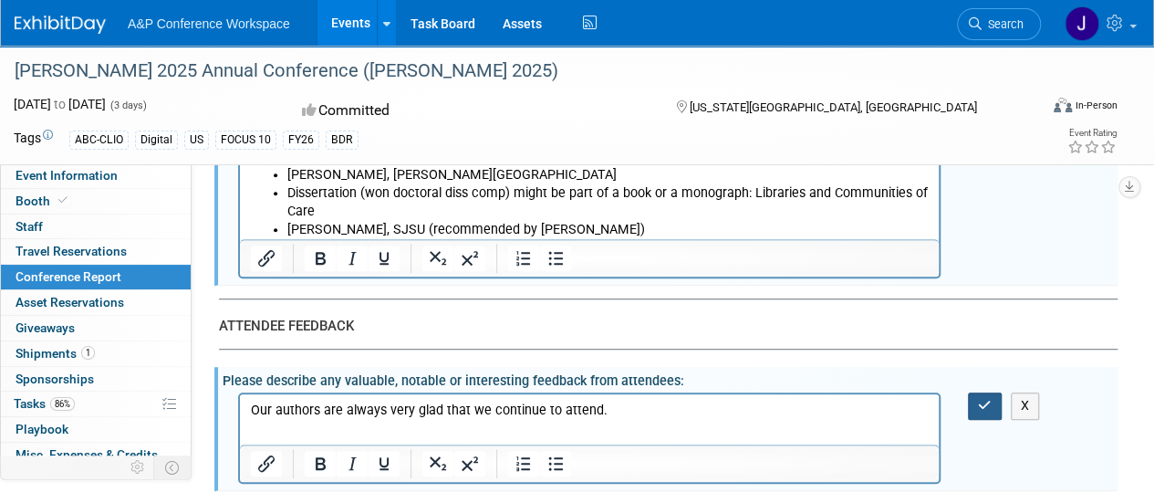
click at [987, 399] on icon "button" at bounding box center [985, 405] width 14 height 13
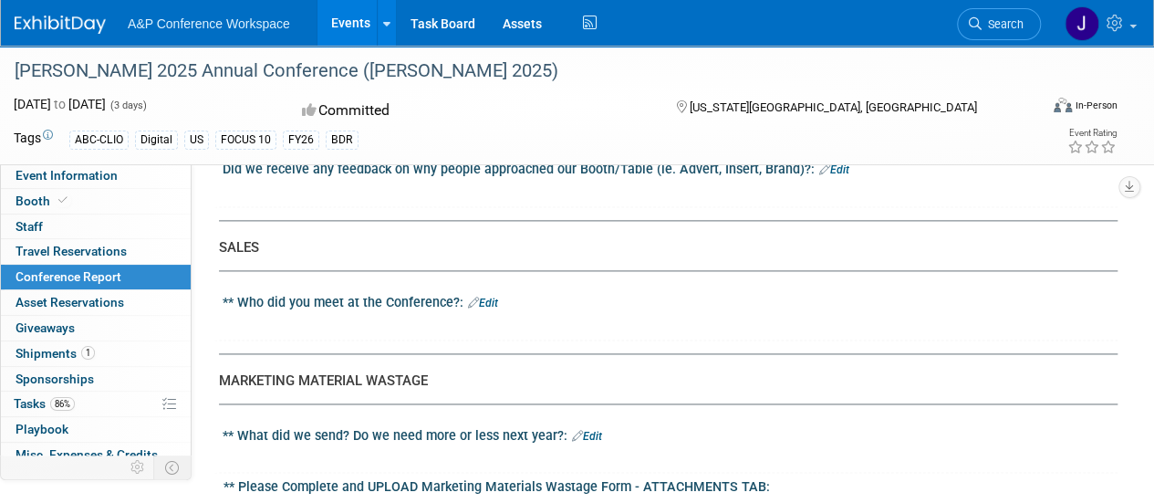
scroll to position [4701, 0]
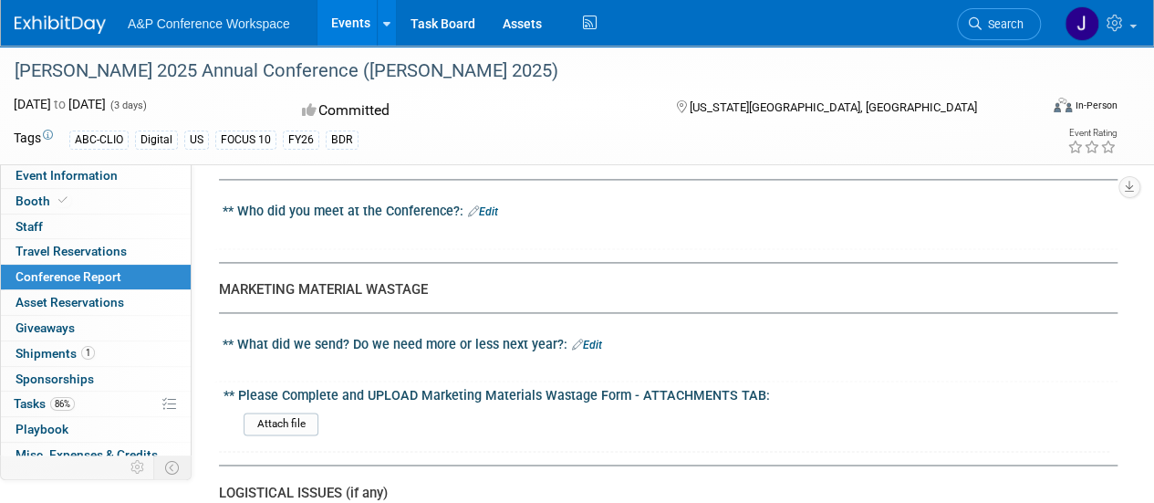
click at [589, 339] on link "Edit" at bounding box center [587, 345] width 30 height 13
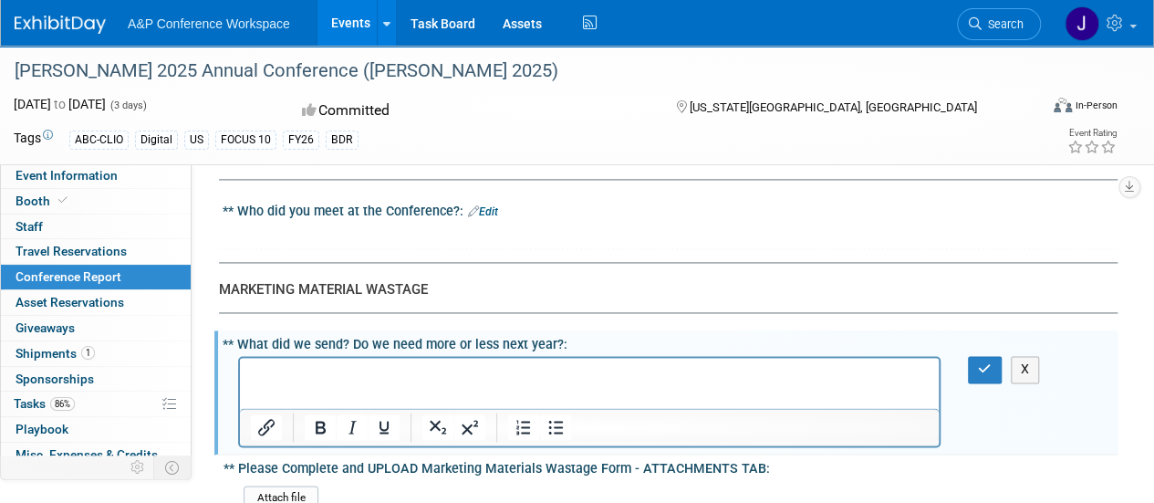
scroll to position [0, 0]
click at [984, 362] on icon "button" at bounding box center [985, 368] width 14 height 13
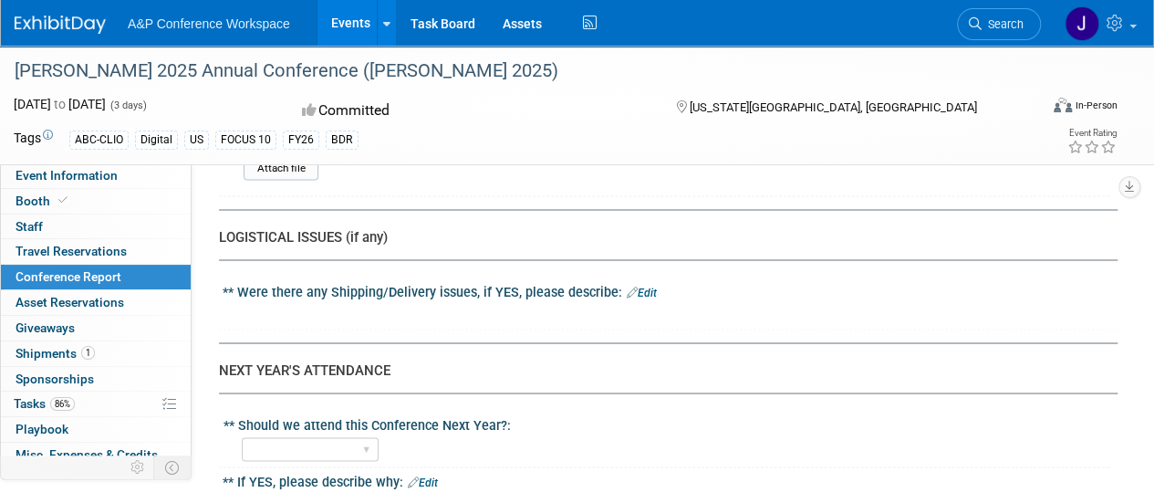
scroll to position [5066, 0]
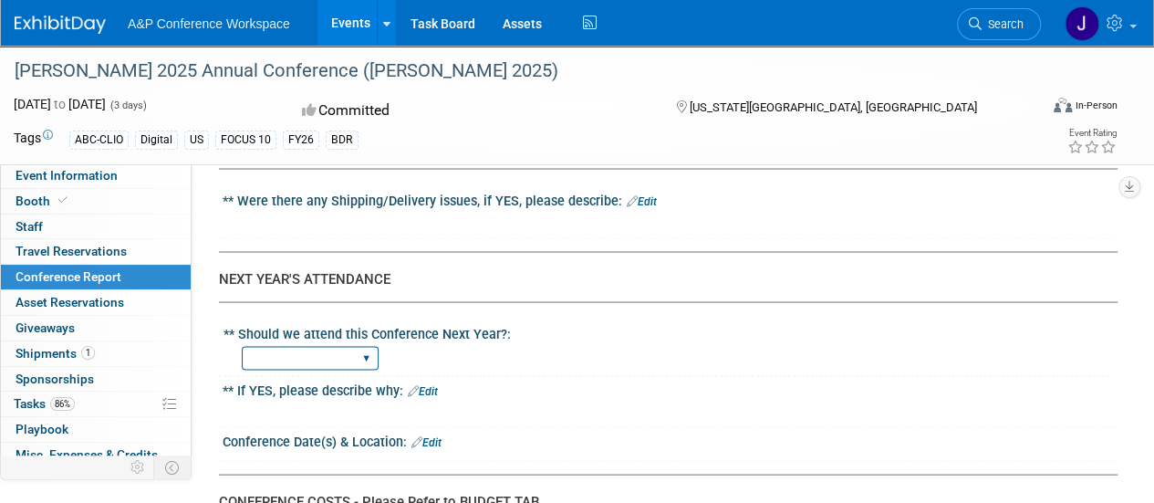
click at [363, 346] on select "YES NO" at bounding box center [310, 358] width 137 height 25
select select "YES"
click at [242, 346] on select "YES NO" at bounding box center [310, 358] width 137 height 25
click at [430, 384] on link "Edit" at bounding box center [423, 390] width 30 height 13
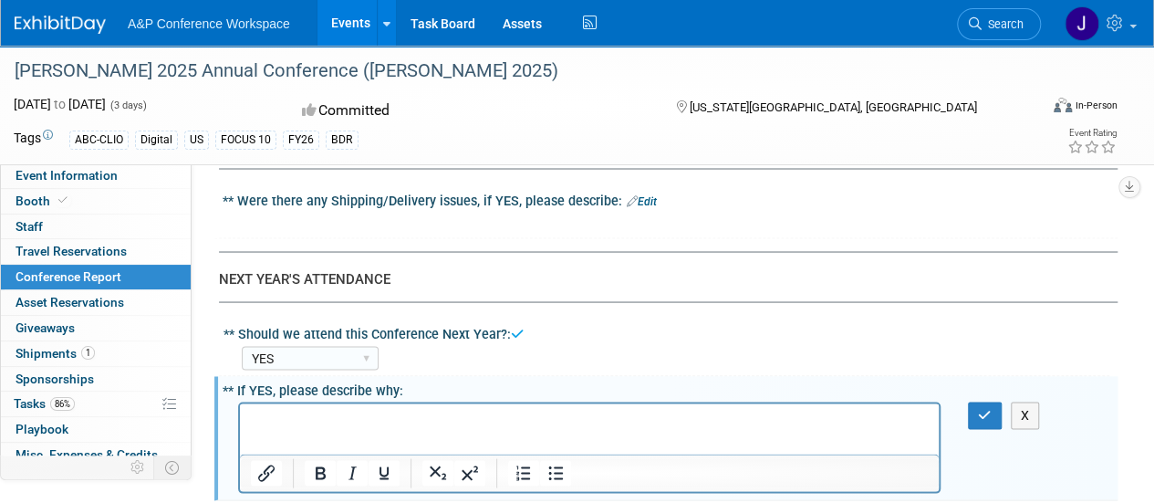
scroll to position [0, 0]
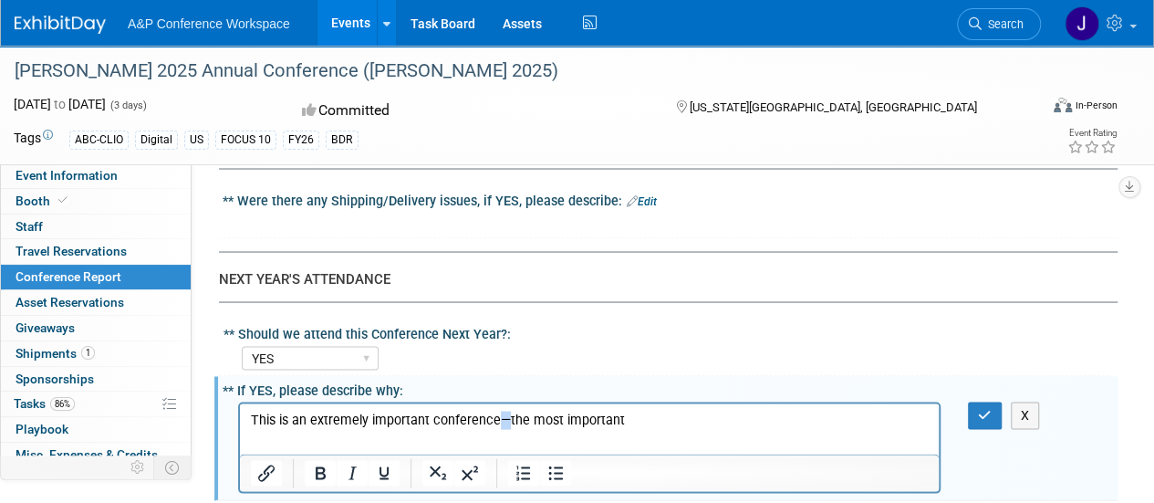
click at [504, 419] on p "This is an extremely important conference—the most important" at bounding box center [590, 420] width 678 height 18
copy p "—"
click at [652, 417] on p "This is an extremely important conference—the most important" at bounding box center [590, 420] width 678 height 18
click at [652, 417] on p "This is an extremely important conference—the most important—" at bounding box center [590, 420] width 678 height 18
click at [985, 408] on icon "button" at bounding box center [985, 414] width 14 height 13
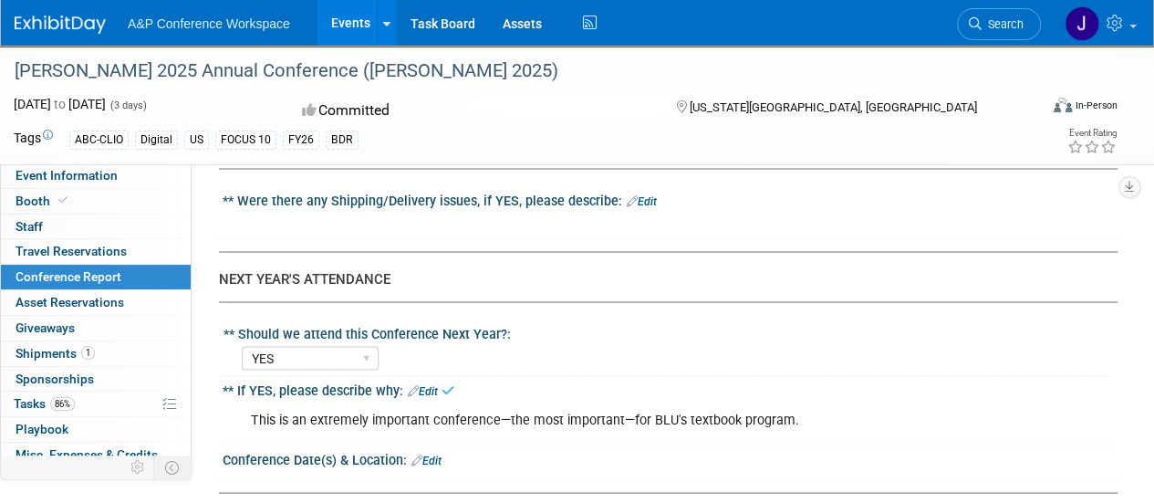
scroll to position [5157, 0]
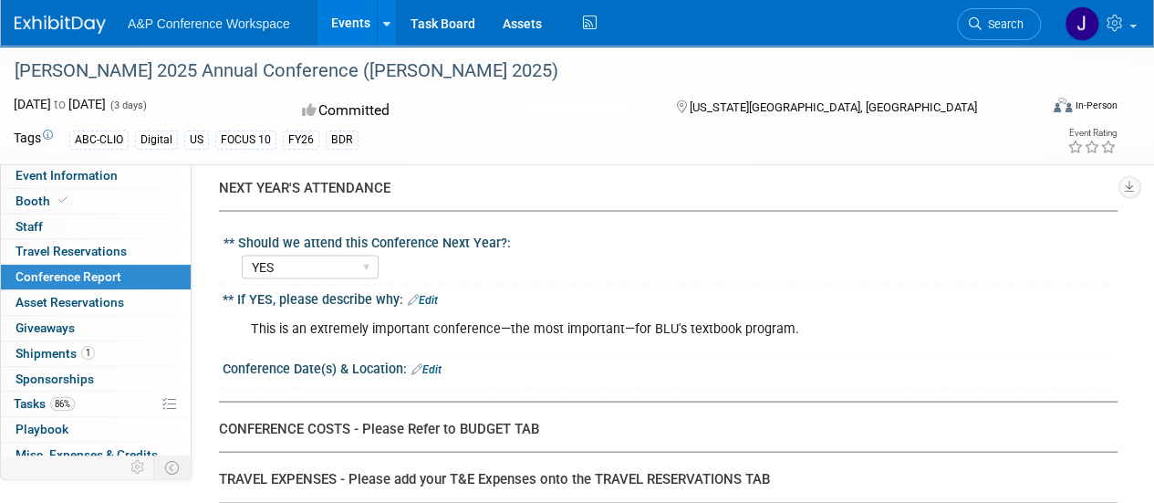
click at [438, 362] on link "Edit" at bounding box center [427, 368] width 30 height 13
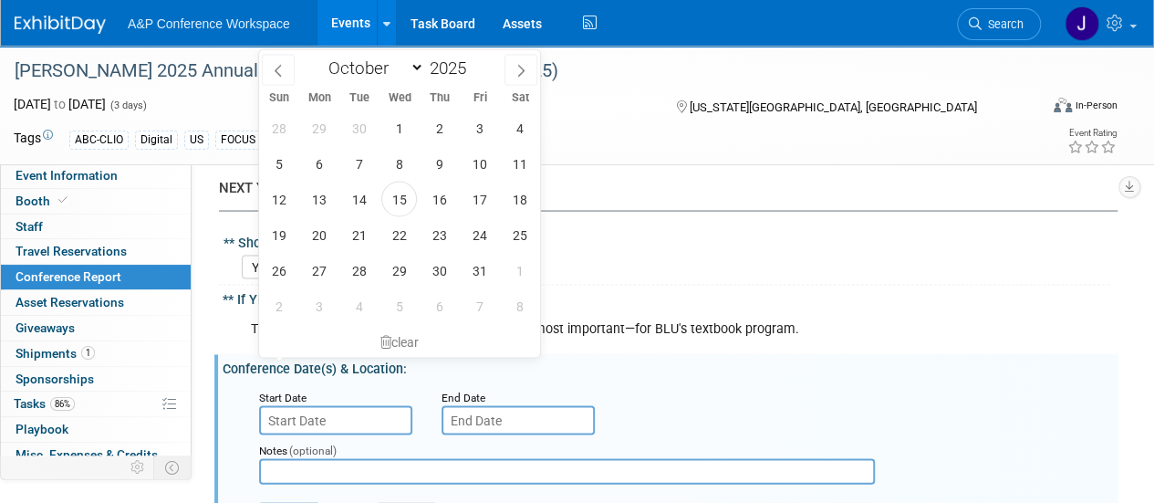
click at [369, 405] on input "text" at bounding box center [335, 419] width 153 height 29
click at [473, 73] on span at bounding box center [472, 72] width 13 height 11
type input "2024"
click at [418, 70] on select "January February March April May June July August September October November De…" at bounding box center [371, 67] width 105 height 23
select select "10"
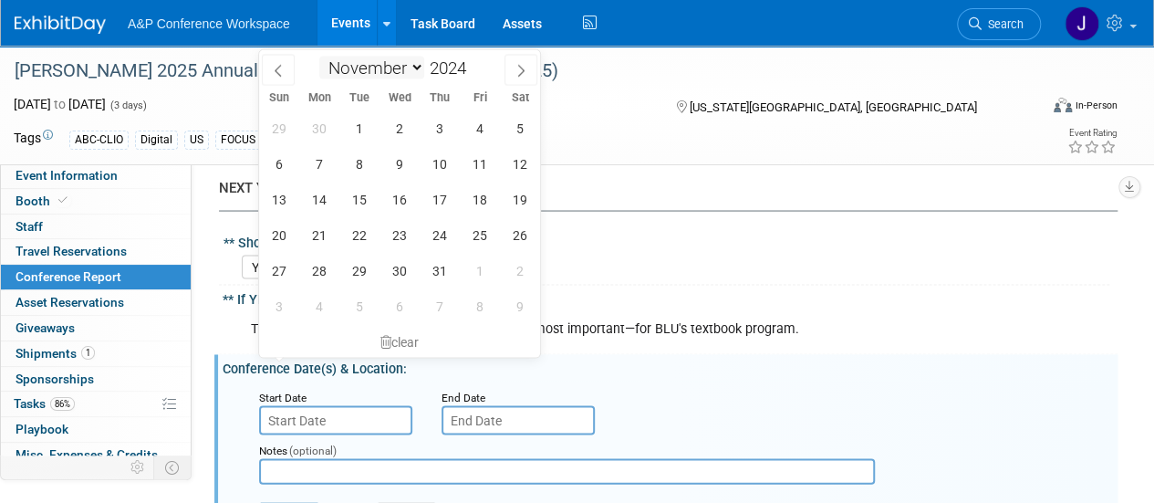
click at [319, 56] on select "January February March April May June July August September October November De…" at bounding box center [371, 67] width 105 height 23
click at [474, 61] on span at bounding box center [472, 62] width 13 height 11
type input "2026"
click at [323, 200] on span "16" at bounding box center [319, 199] width 36 height 36
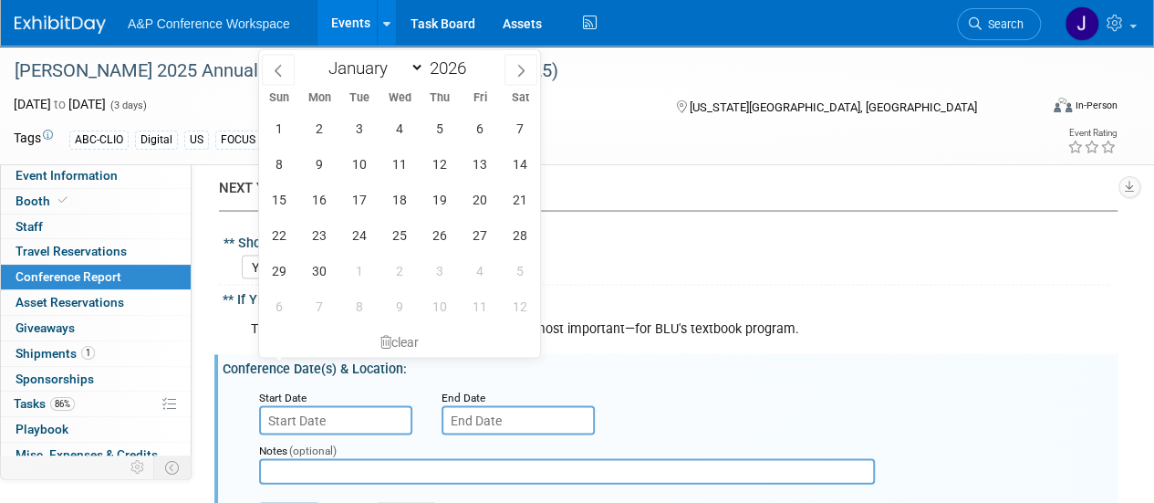
type input "Nov 16, 2026"
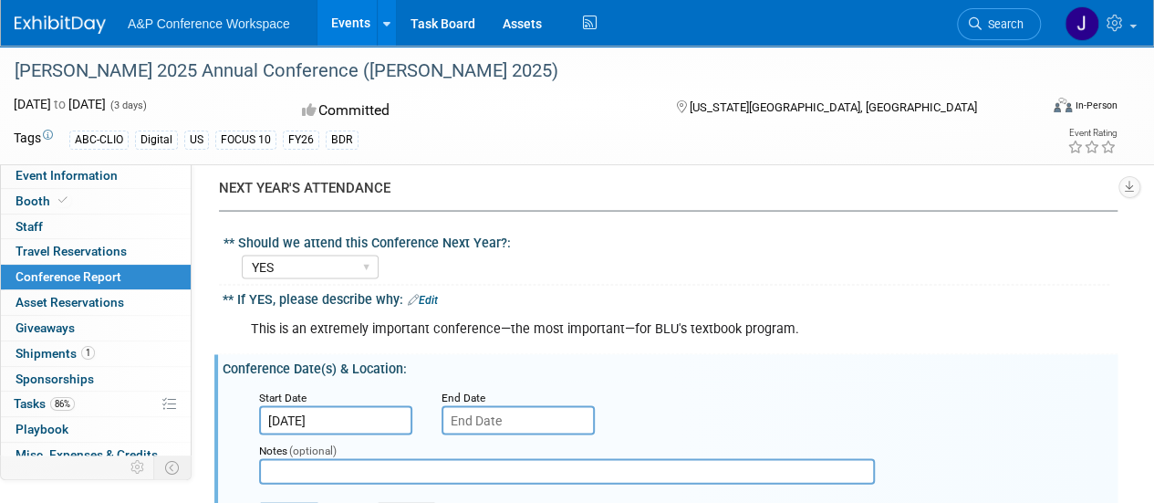
click at [481, 405] on input "text" at bounding box center [518, 419] width 153 height 29
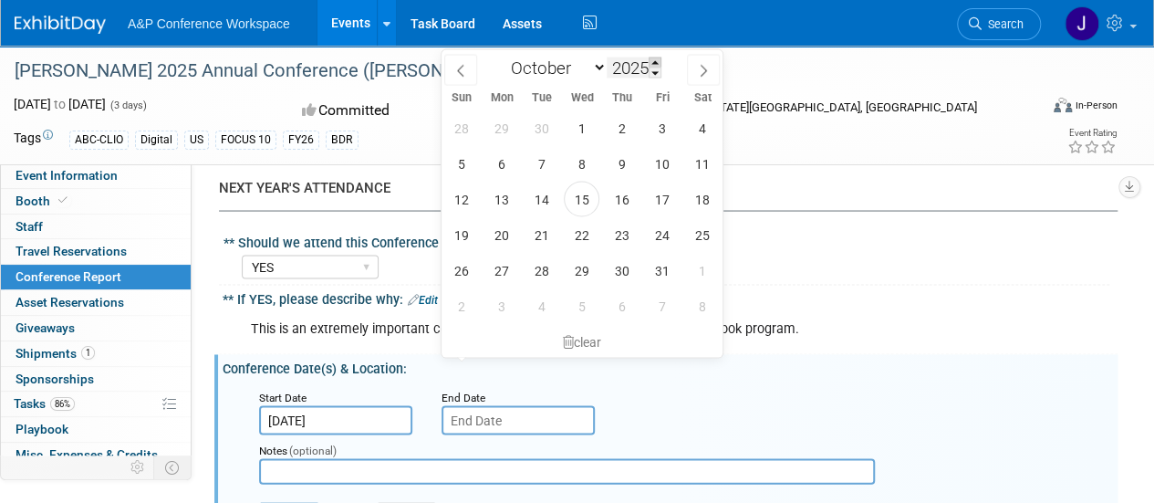
click at [657, 63] on span at bounding box center [655, 62] width 13 height 11
type input "2026"
click at [604, 68] on select "January February March April May June July August September October November De…" at bounding box center [554, 67] width 105 height 23
select select "10"
click at [502, 56] on select "January February March April May June July August September October November De…" at bounding box center [554, 67] width 105 height 23
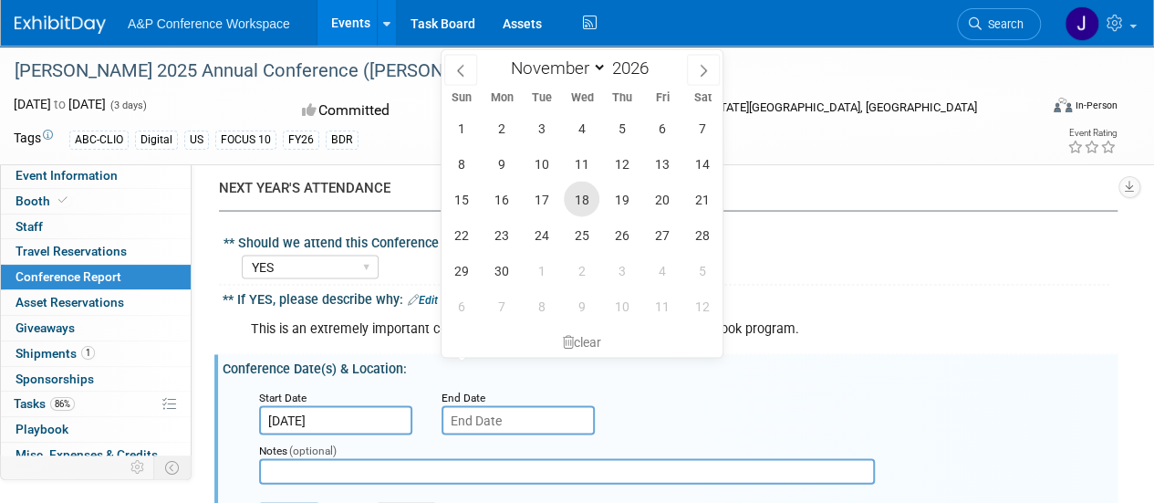
click at [584, 203] on span "18" at bounding box center [582, 199] width 36 height 36
type input "Nov 18, 2026"
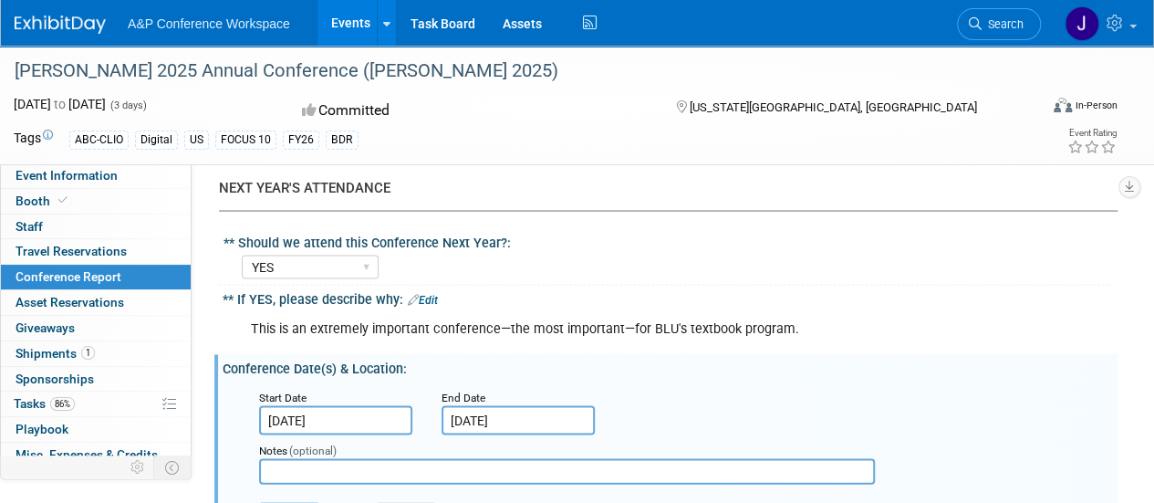
scroll to position [5249, 0]
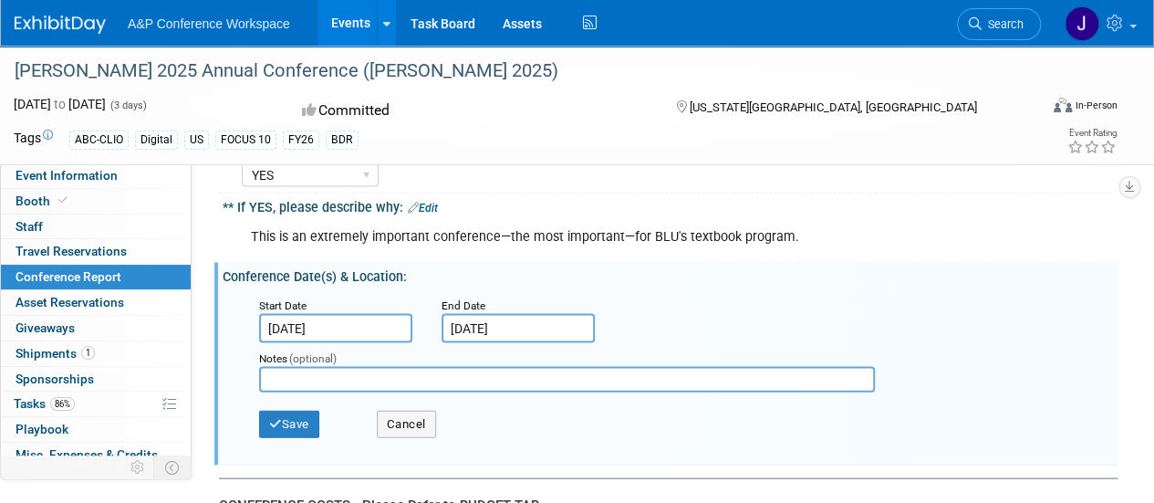
click at [453, 367] on input "text" at bounding box center [567, 380] width 616 height 26
type input "Buffalo, NY"
click at [297, 411] on button "Save" at bounding box center [289, 424] width 60 height 27
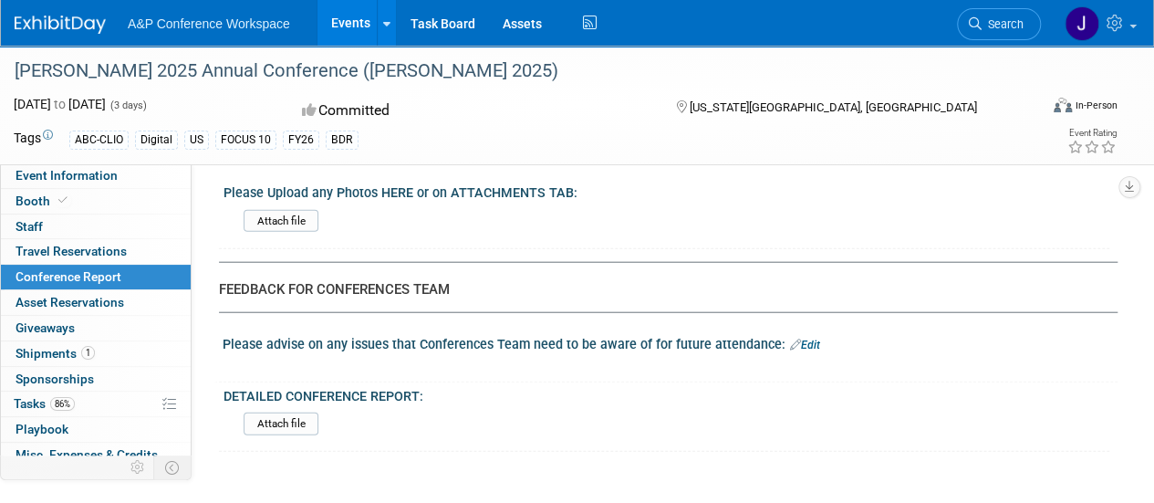
scroll to position [5495, 0]
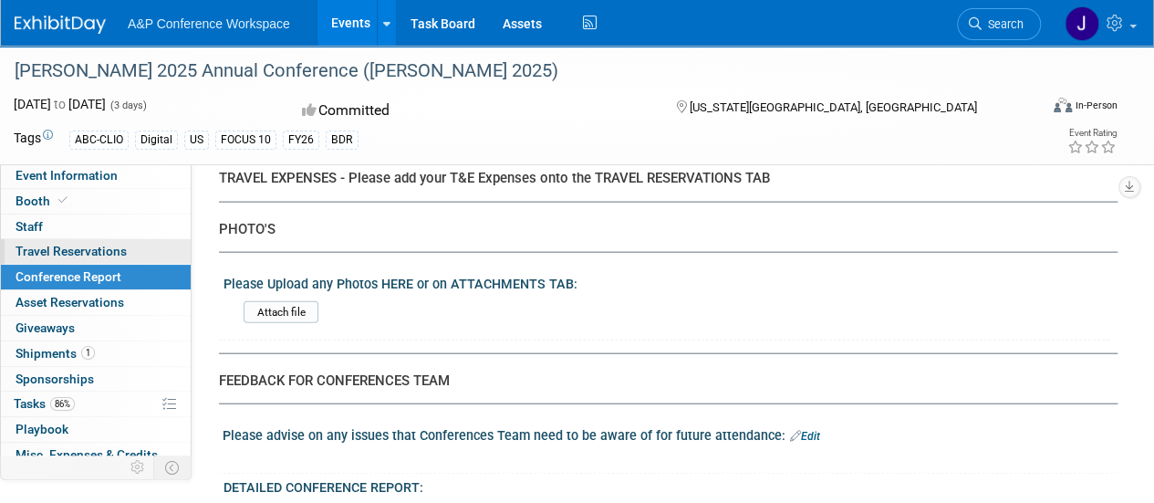
click at [97, 250] on span "Travel Reservations 0" at bounding box center [71, 251] width 111 height 15
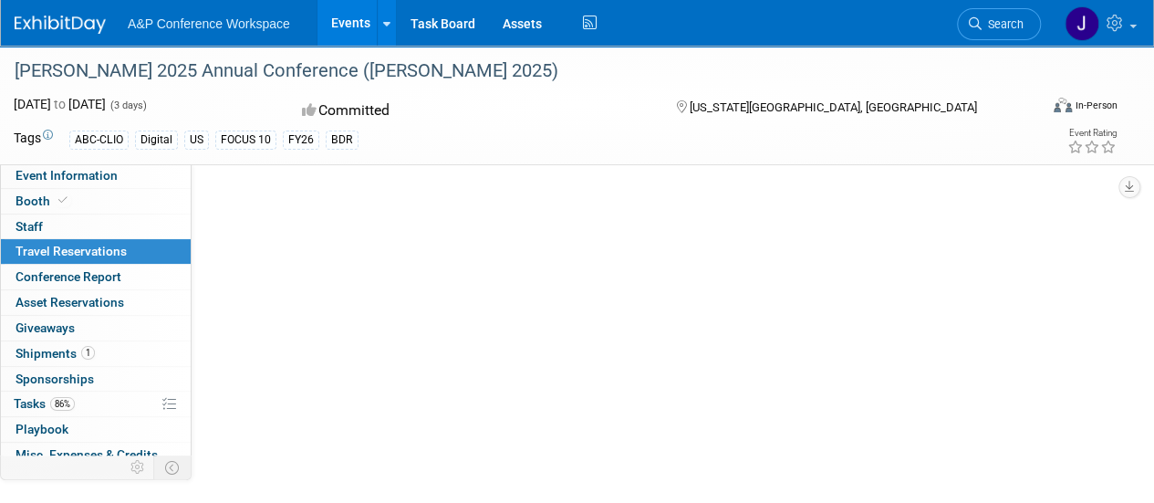
scroll to position [0, 0]
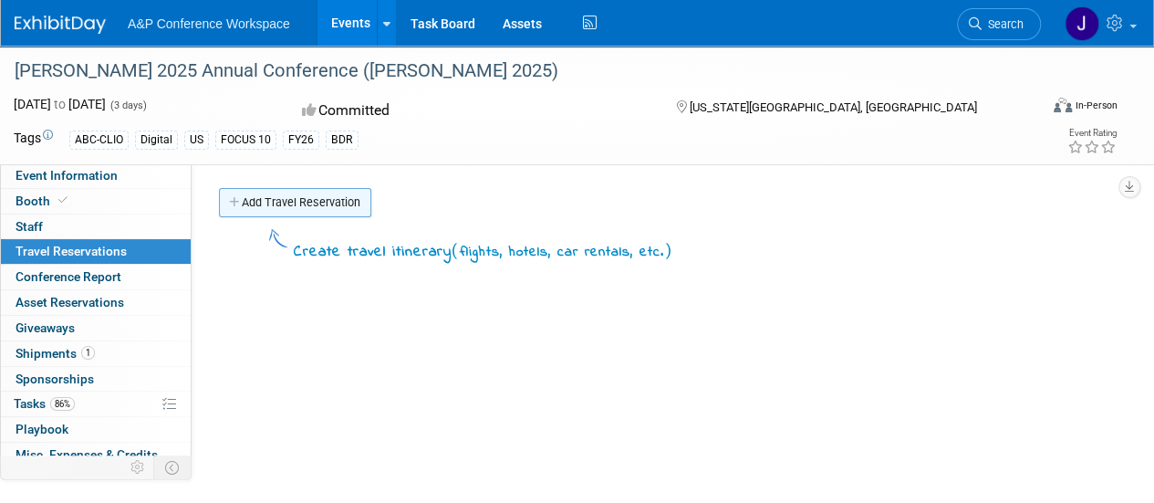
click at [280, 202] on link "Add Travel Reservation" at bounding box center [295, 202] width 152 height 29
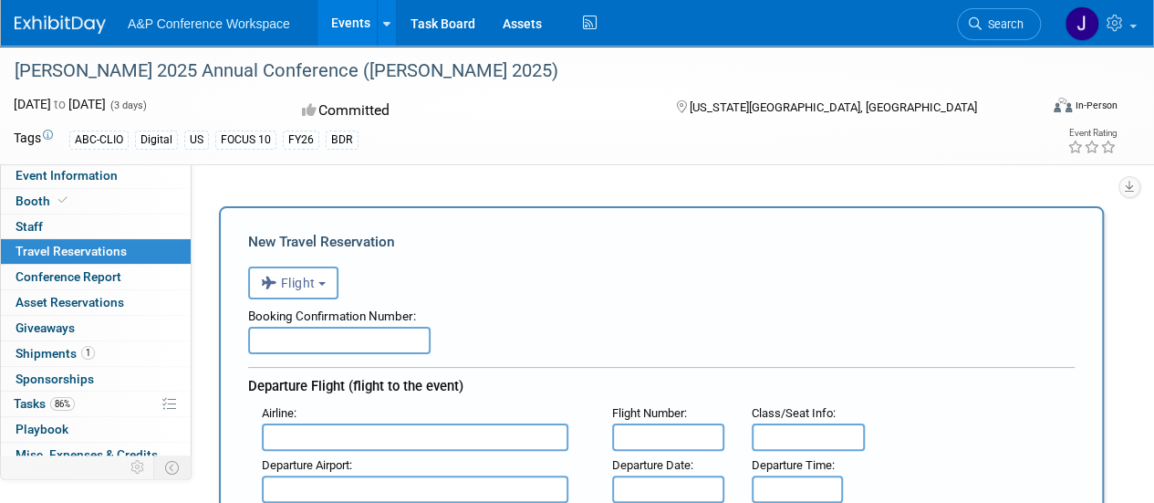
click at [341, 29] on link "Events" at bounding box center [351, 23] width 67 height 46
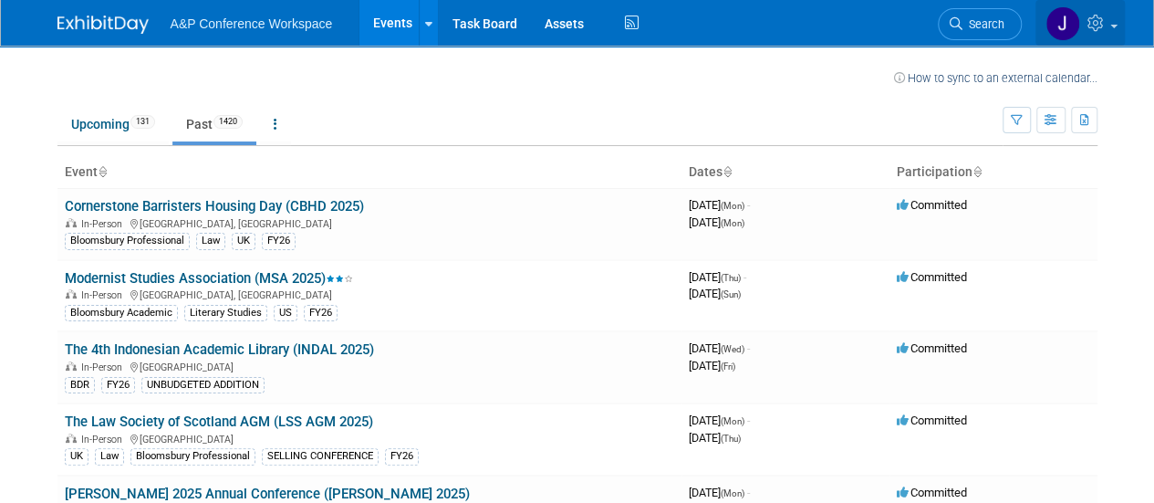
click at [1057, 26] on img at bounding box center [1063, 23] width 35 height 35
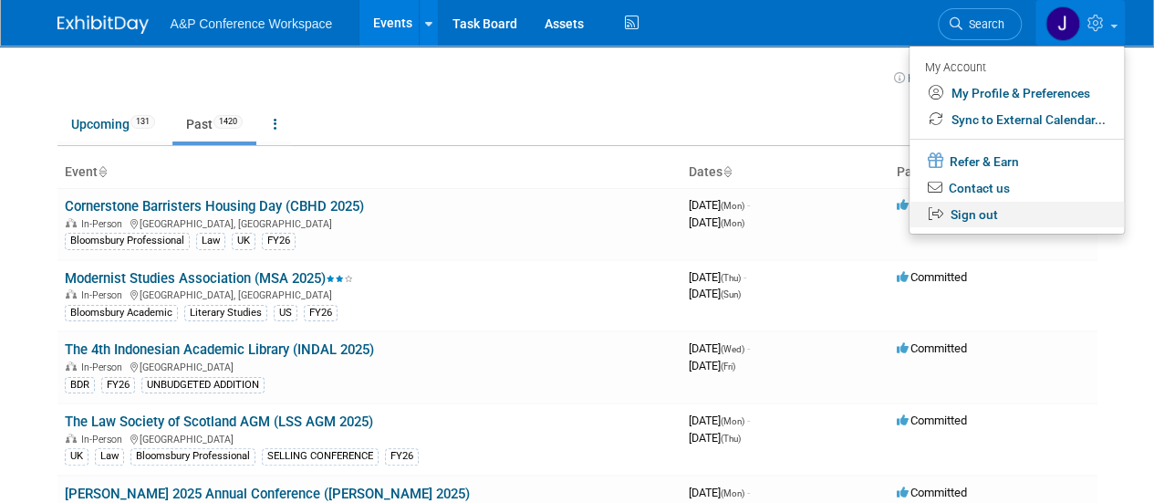
click at [1006, 210] on link "Sign out" at bounding box center [1017, 215] width 214 height 26
